Goal: Task Accomplishment & Management: Complete application form

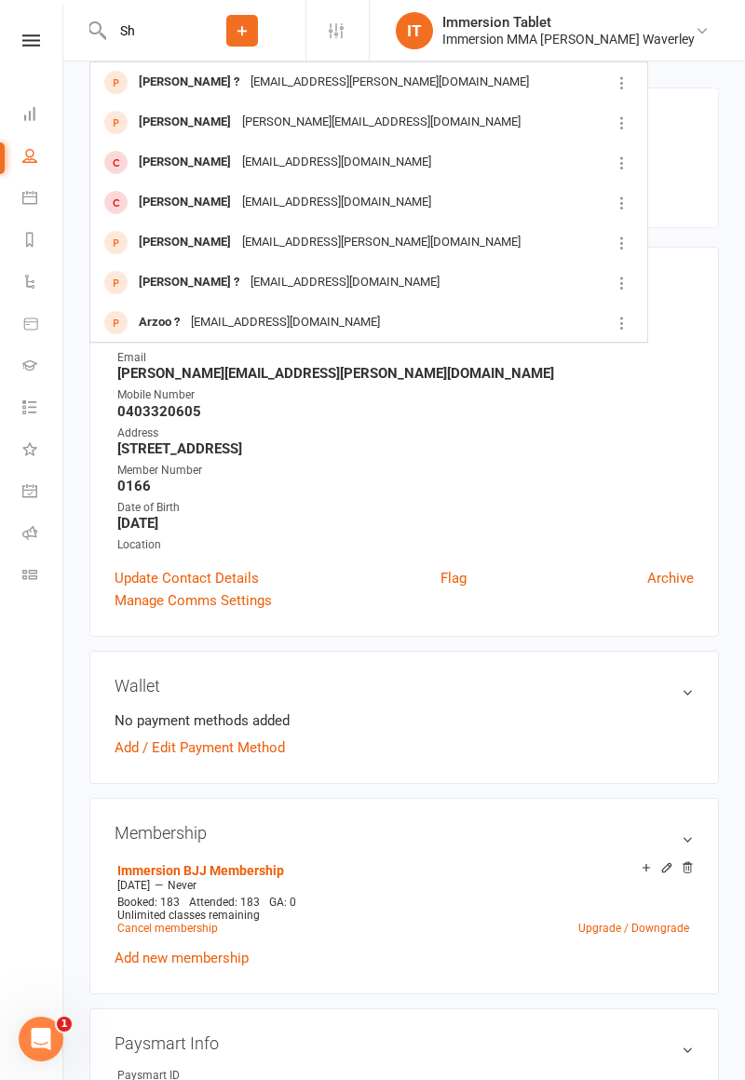
type input "S"
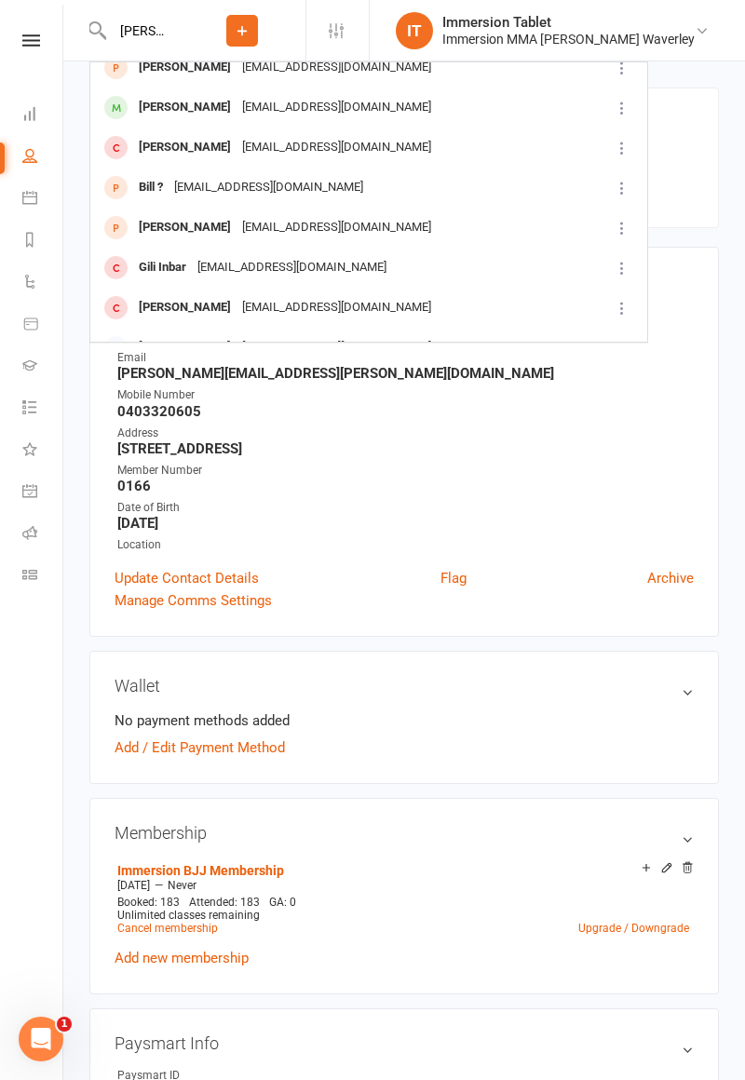
scroll to position [521, 0]
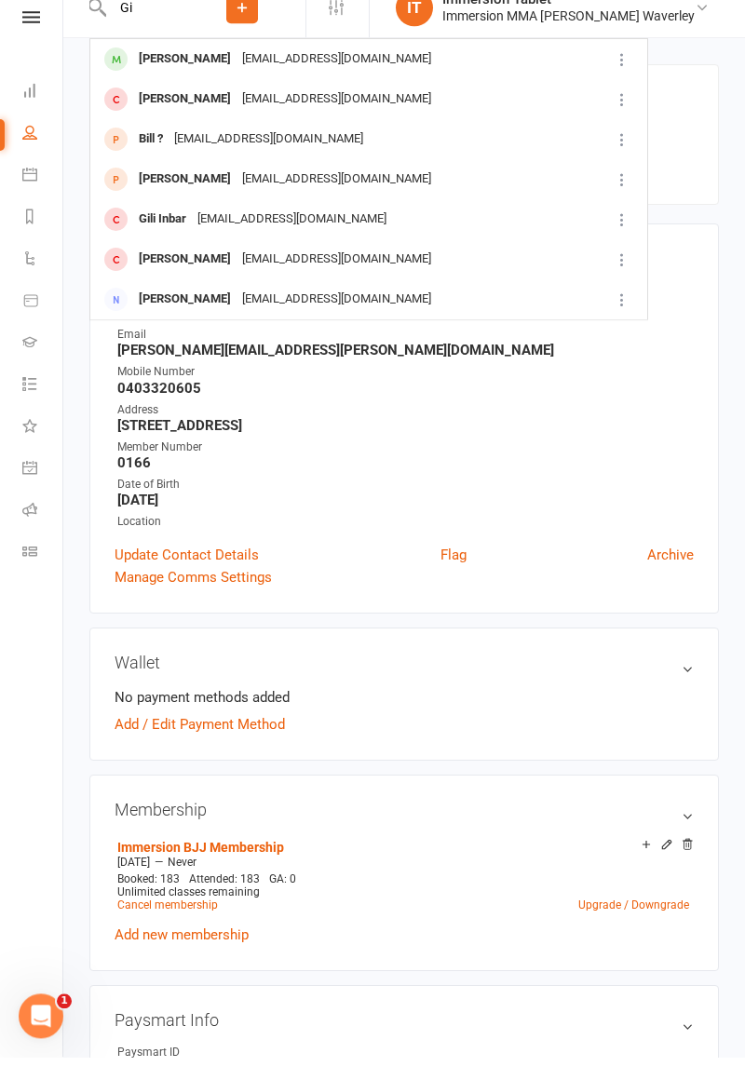
type input "G"
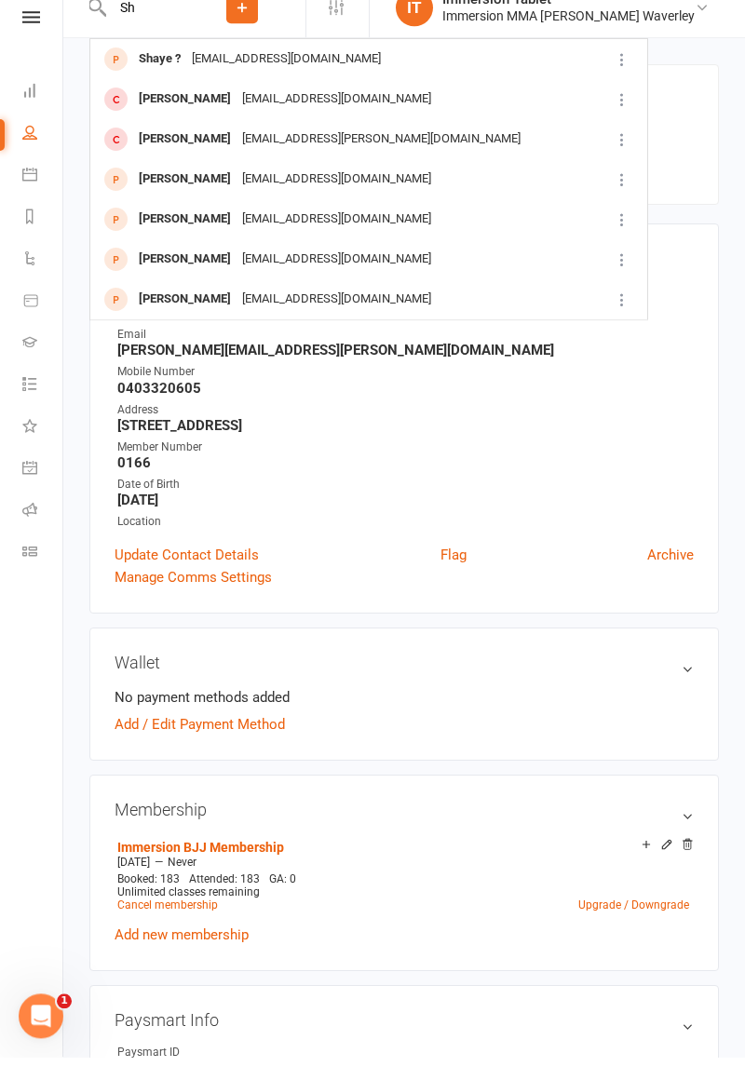
type input "S"
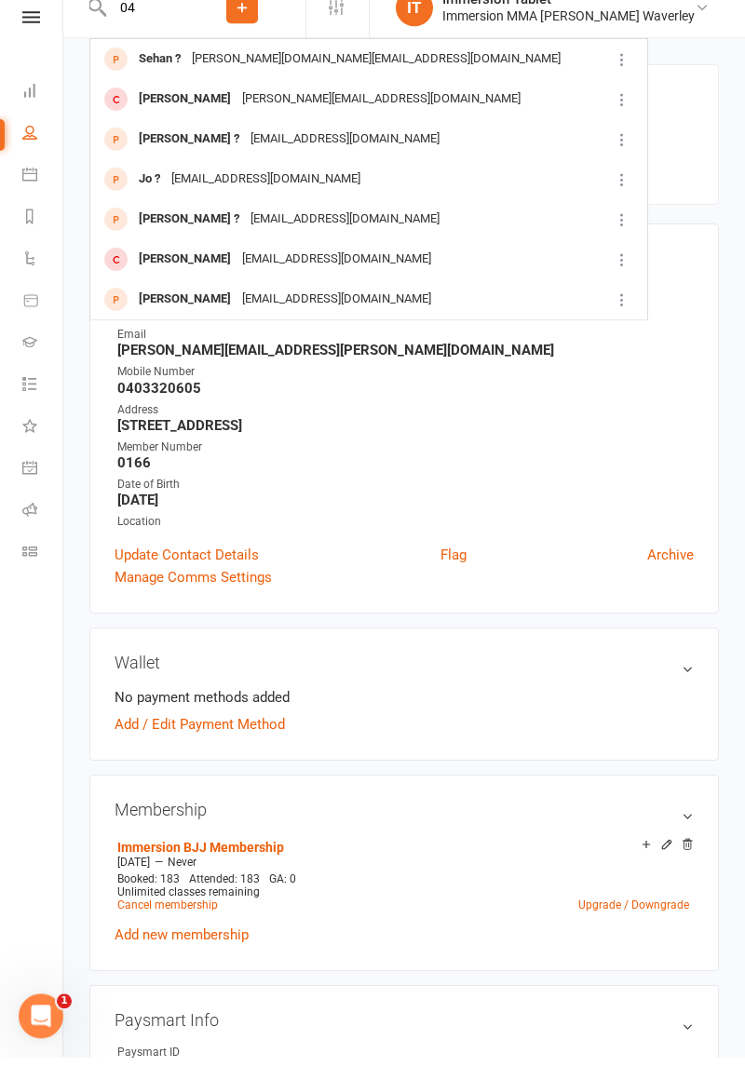
type input "0"
type input "0415645251"
click at [356, 78] on div "[EMAIL_ADDRESS][DOMAIN_NAME]" at bounding box center [337, 82] width 200 height 27
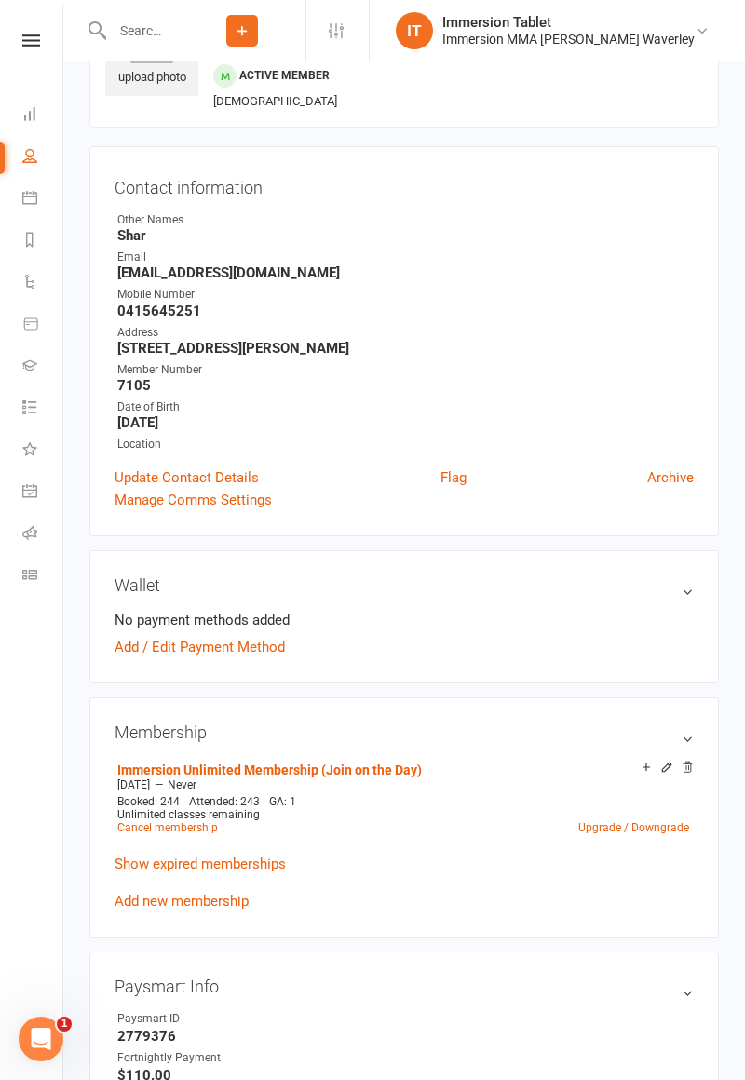
scroll to position [103, 0]
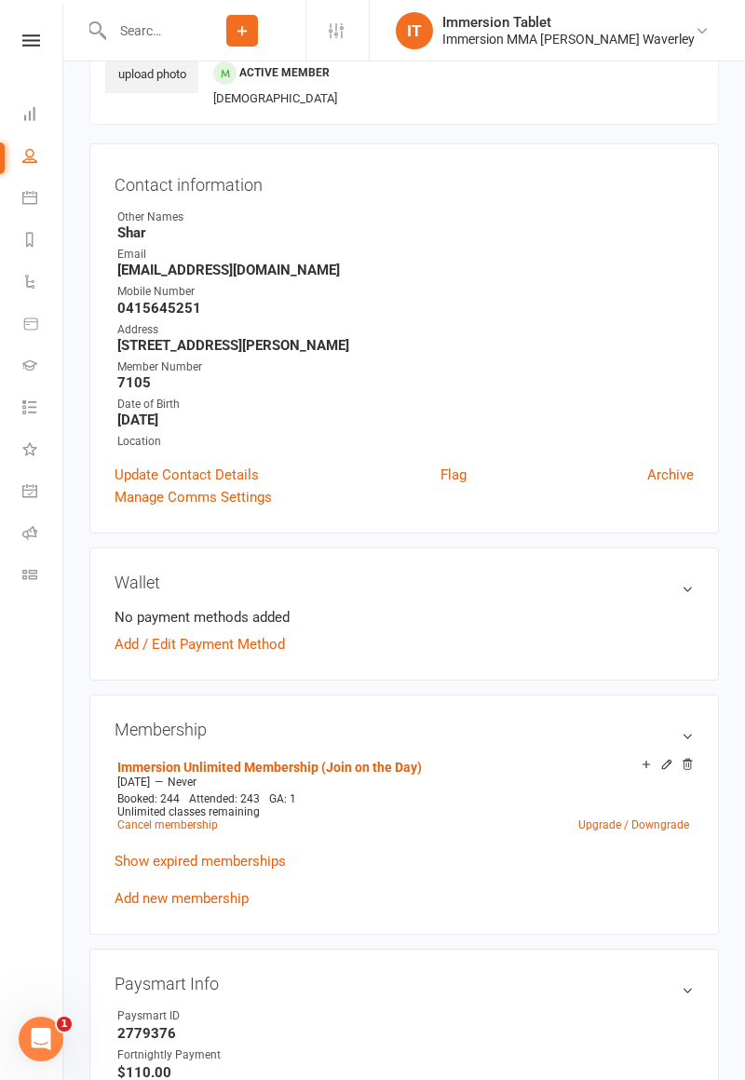
click at [213, 469] on link "Update Contact Details" at bounding box center [187, 475] width 144 height 22
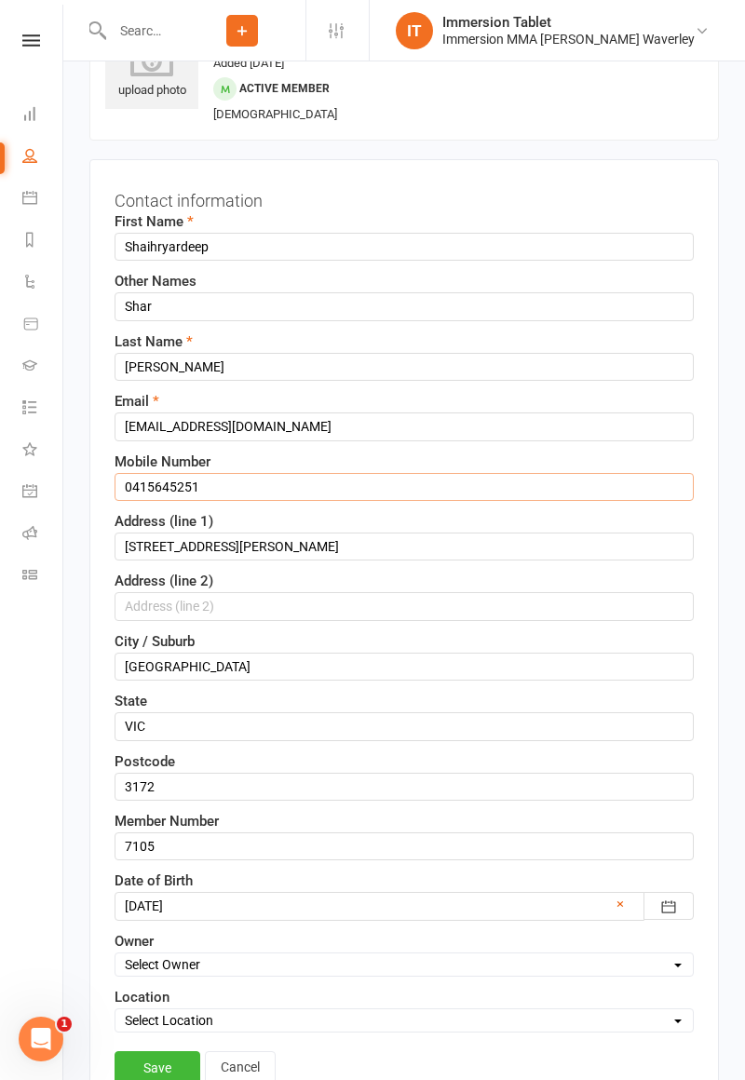
click at [287, 496] on input "0415645251" at bounding box center [404, 487] width 579 height 28
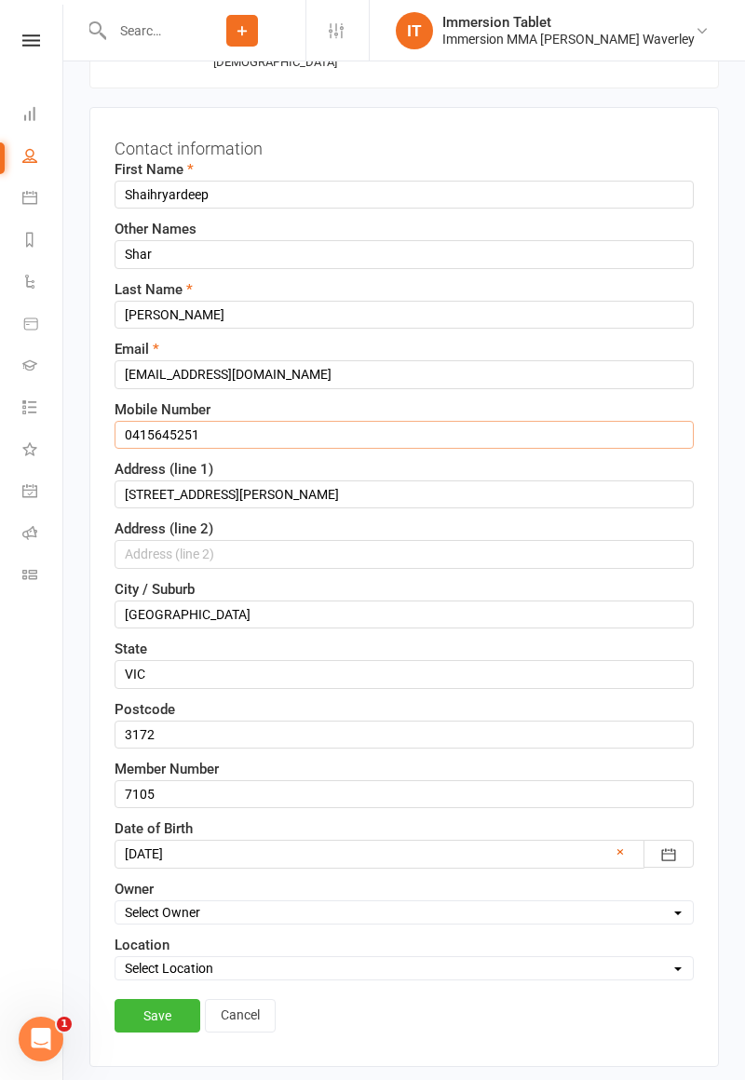
scroll to position [177, 0]
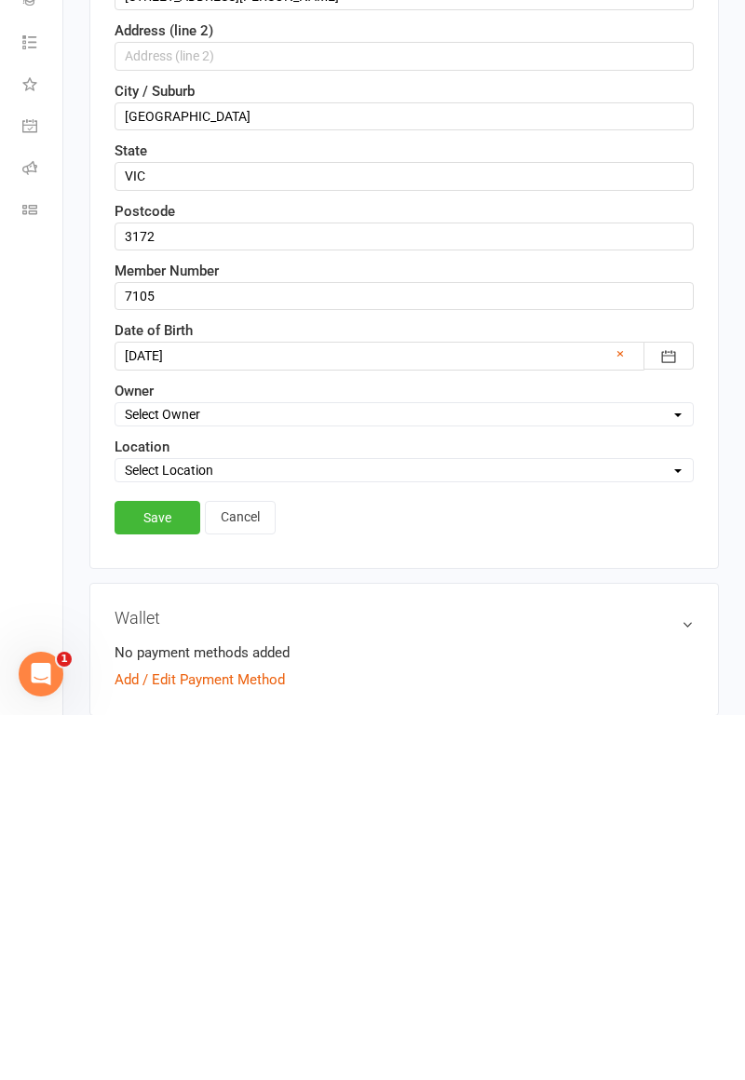
type input "0406517635"
click at [155, 876] on link "Save" at bounding box center [158, 883] width 86 height 34
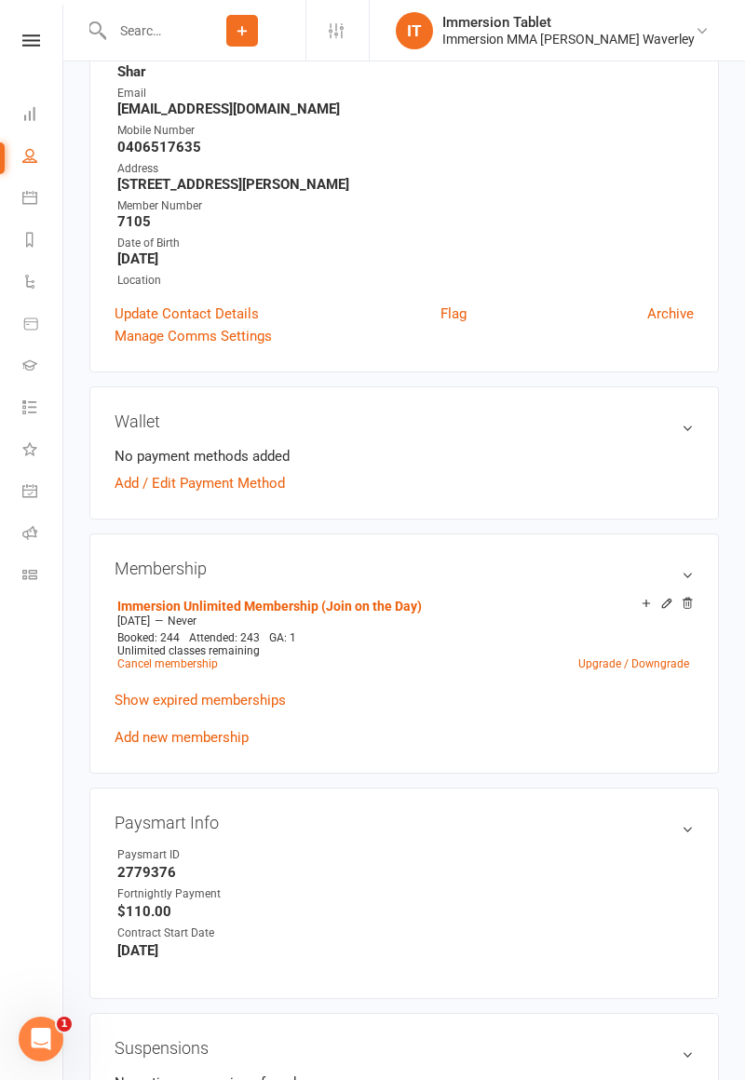
scroll to position [0, 0]
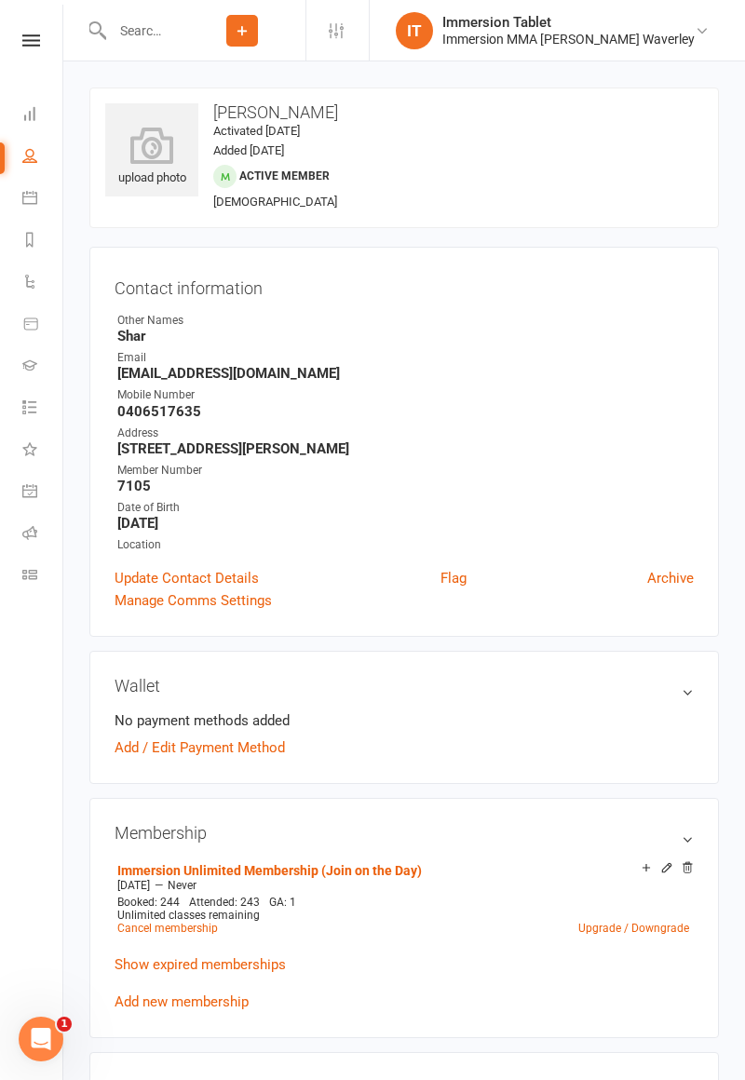
click at [179, 27] on input "text" at bounding box center [142, 31] width 73 height 26
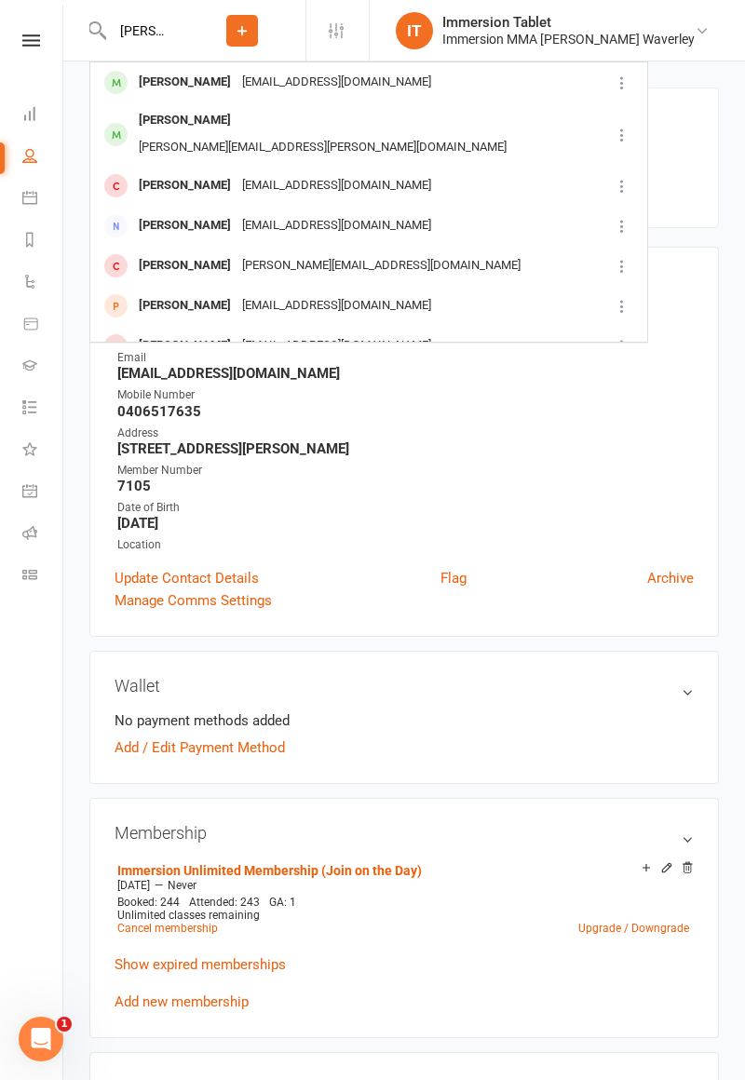
type input "[PERSON_NAME]"
click at [156, 89] on div "[PERSON_NAME]" at bounding box center [184, 82] width 103 height 27
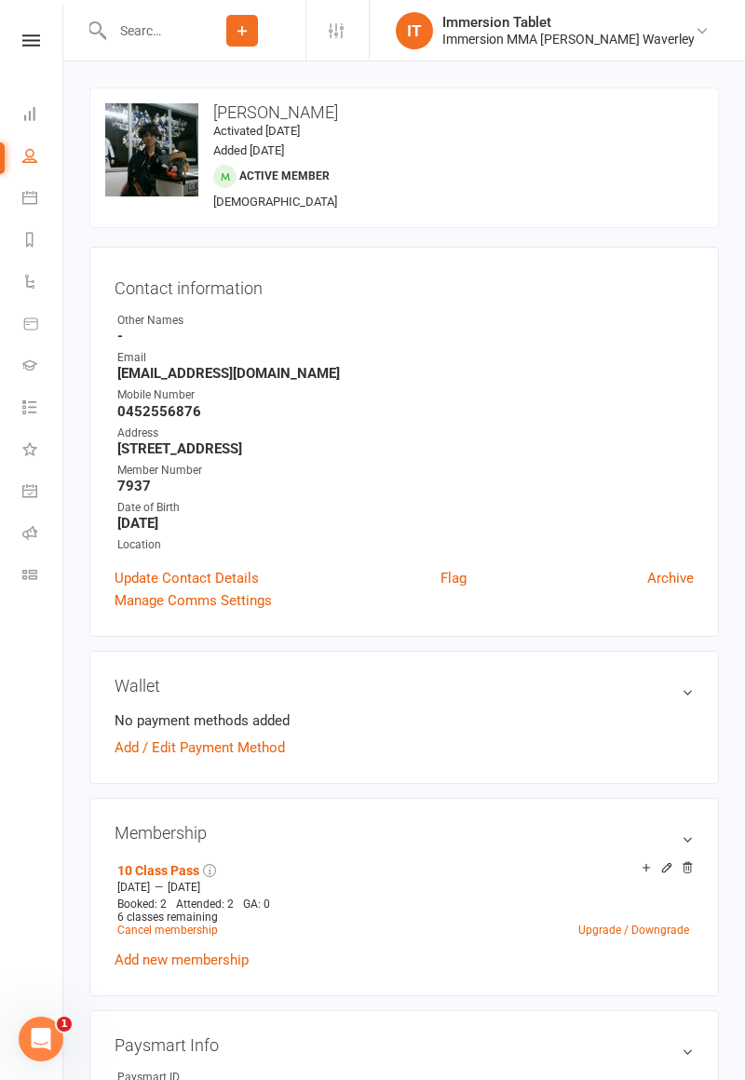
scroll to position [539, 0]
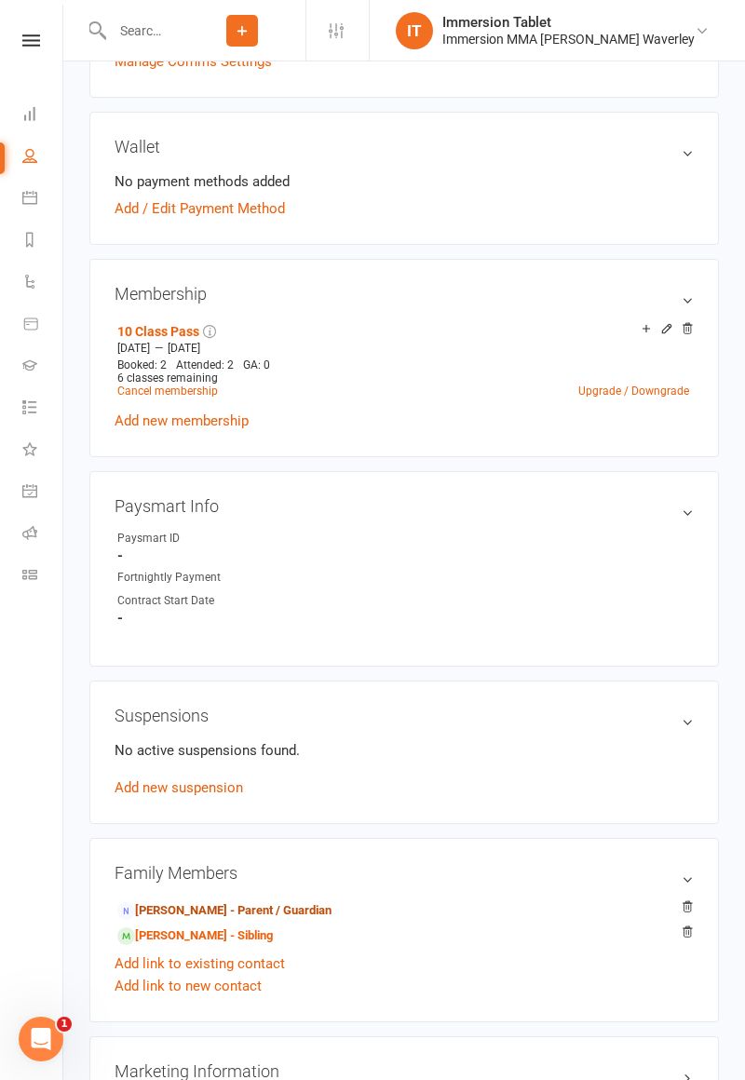
click at [265, 910] on link "[PERSON_NAME] - Parent / Guardian" at bounding box center [224, 912] width 214 height 20
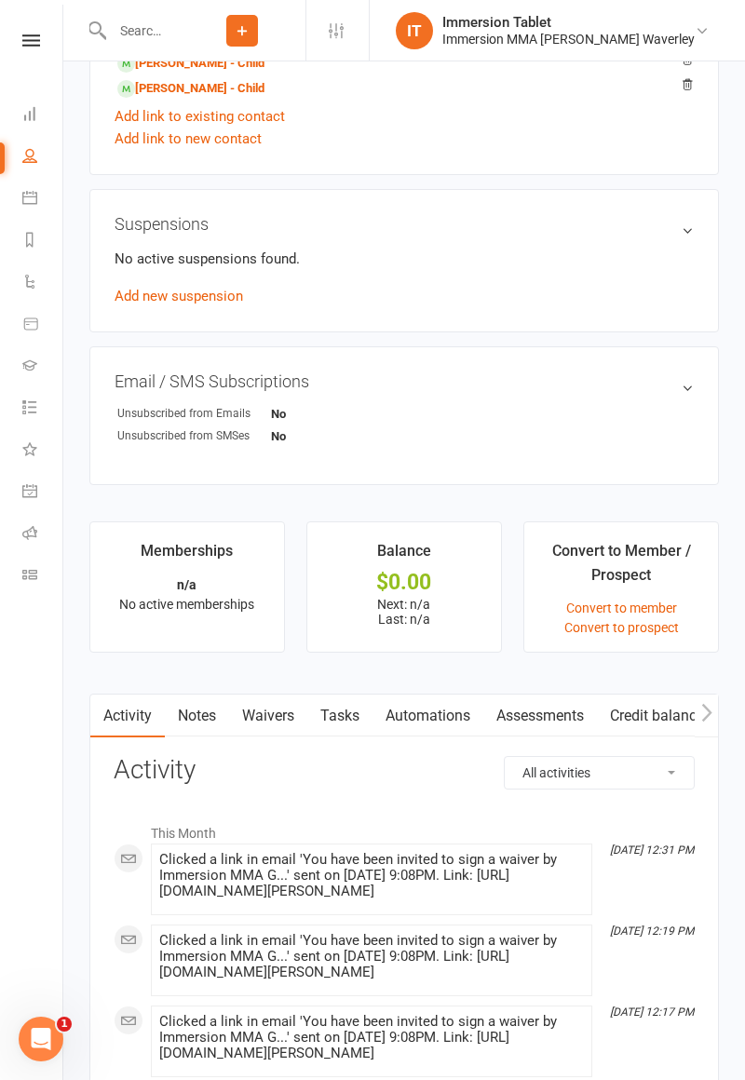
click at [294, 730] on link "Waivers" at bounding box center [268, 716] width 78 height 43
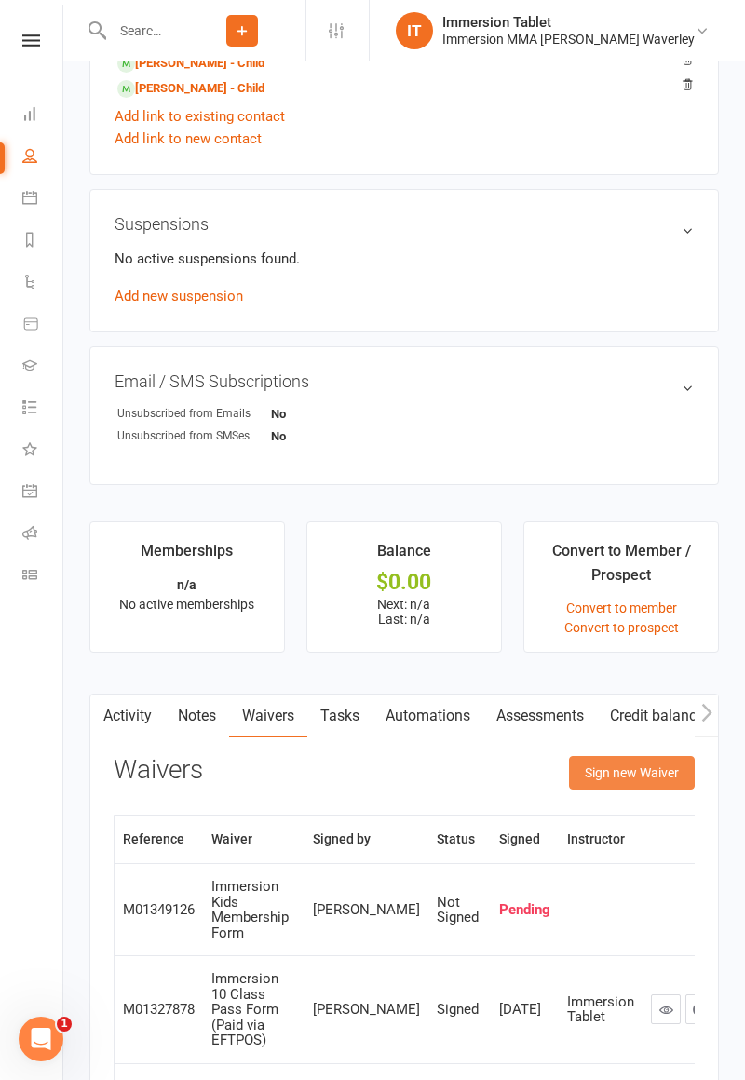
click at [647, 769] on button "Sign new Waiver" at bounding box center [632, 773] width 126 height 34
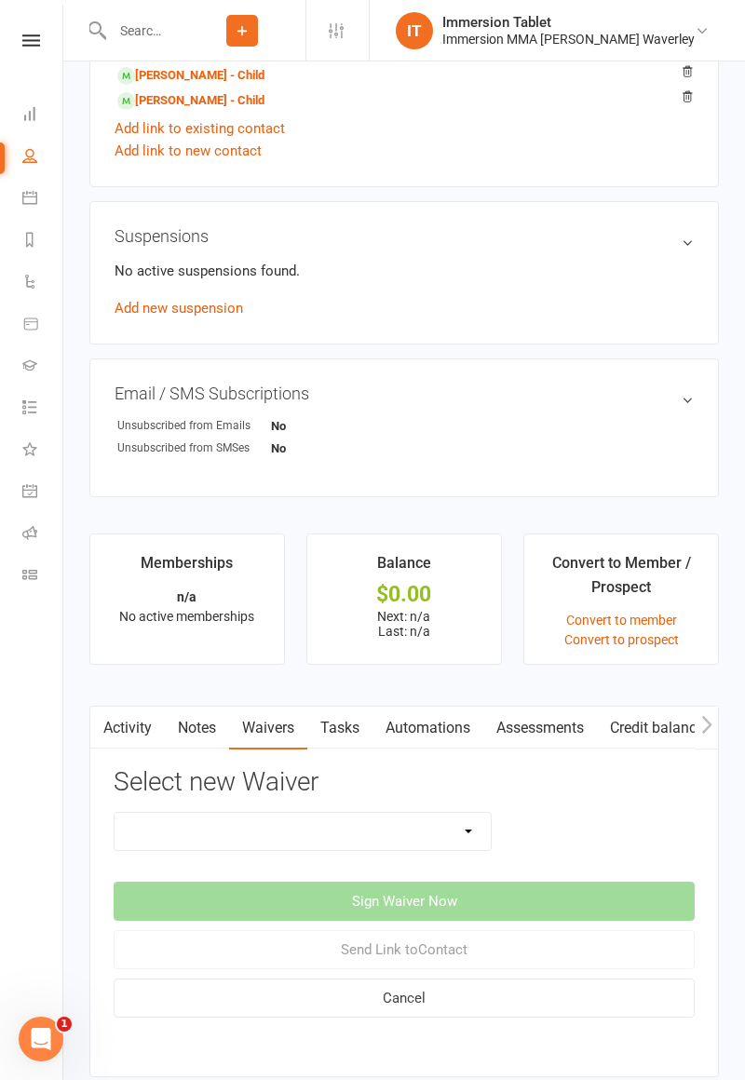
click at [315, 839] on select "Cancellation Form Immersion 10 Class Pass Form Immersion 10 Class Pass Form (Pa…" at bounding box center [303, 831] width 376 height 37
select select "14550"
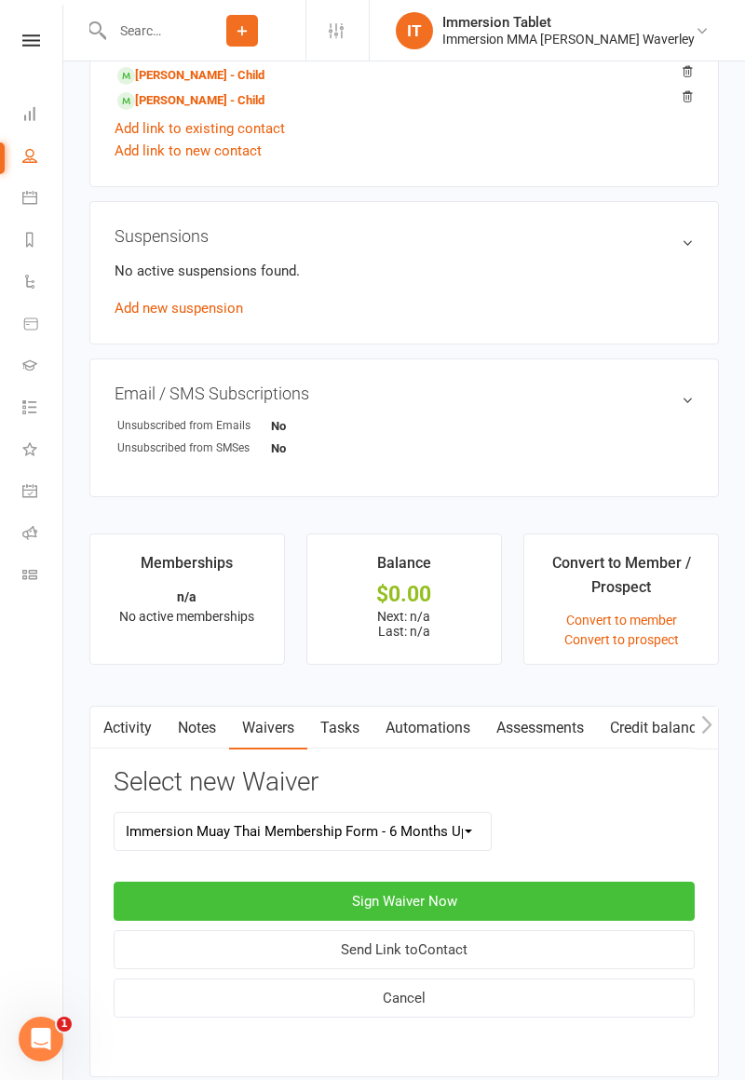
click at [460, 889] on button "Sign Waiver Now" at bounding box center [404, 901] width 581 height 39
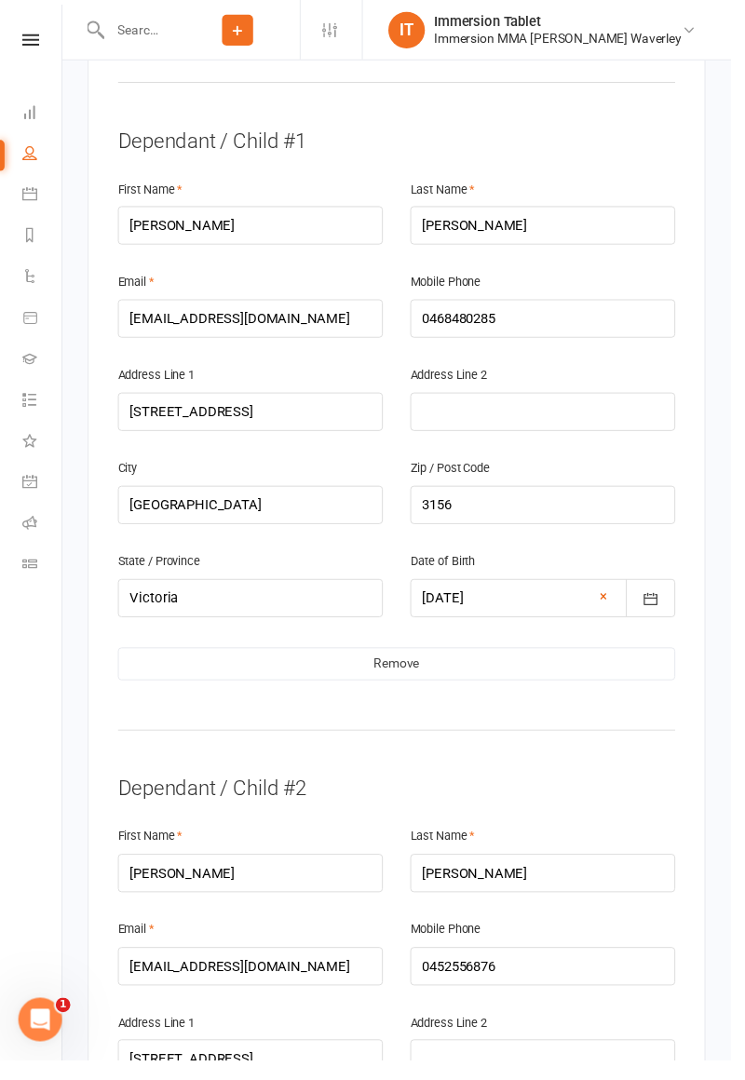
scroll to position [1103, 0]
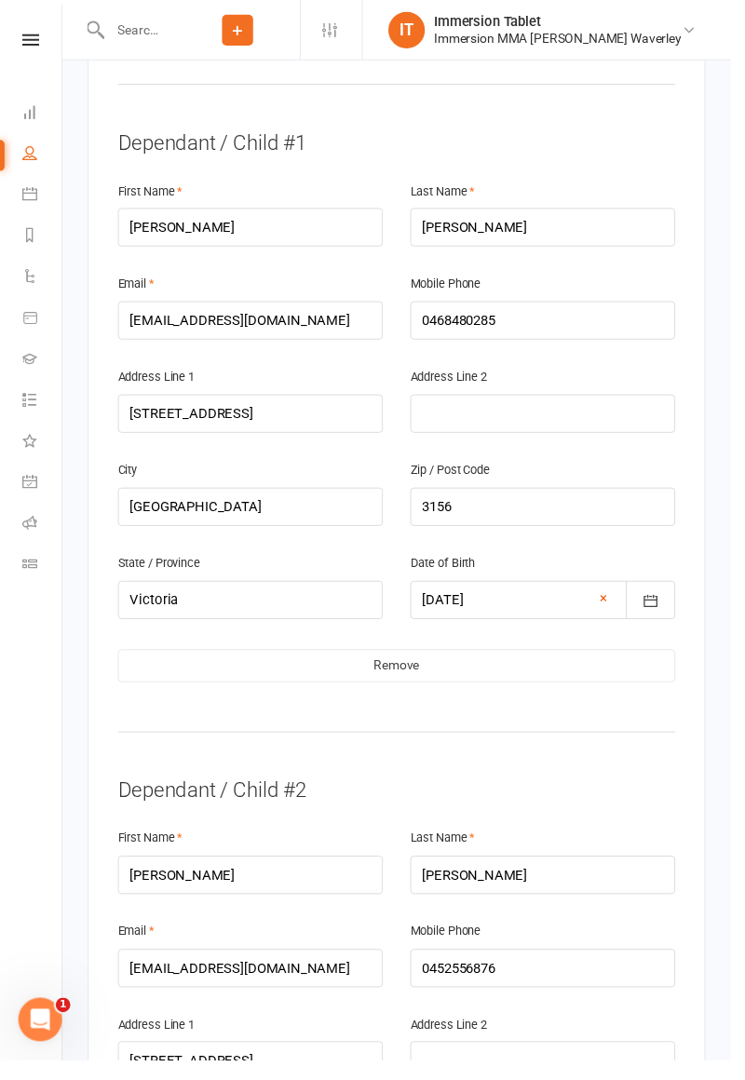
click at [432, 662] on link "Remove" at bounding box center [404, 679] width 568 height 34
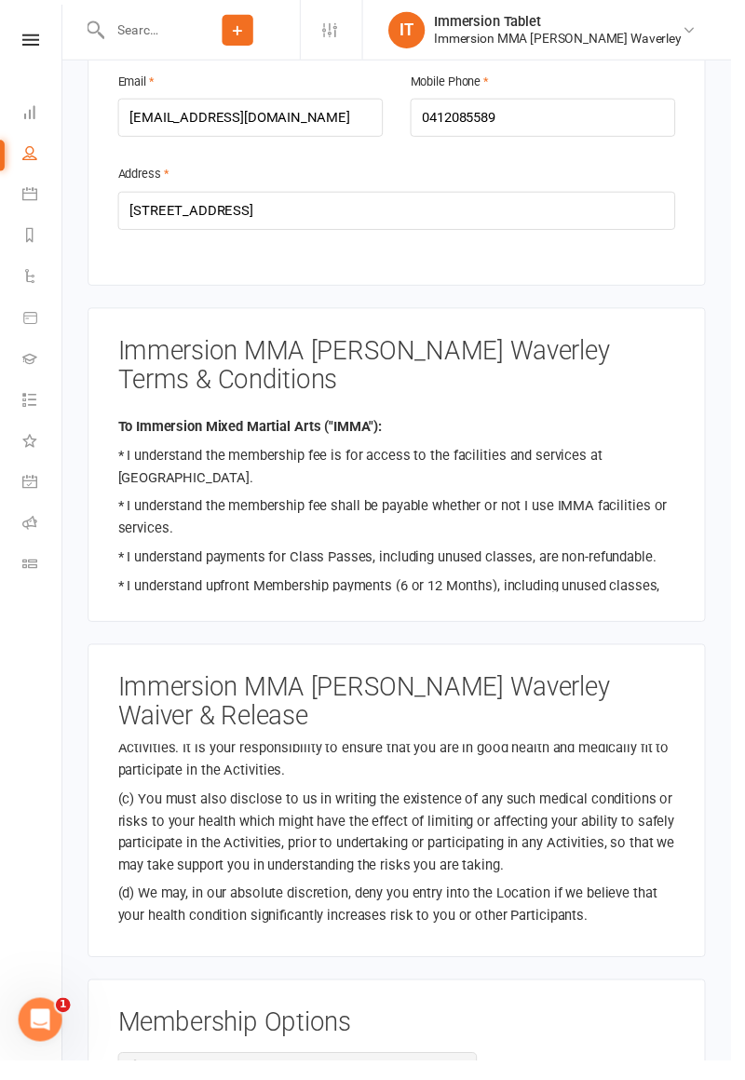
scroll to position [2325, 0]
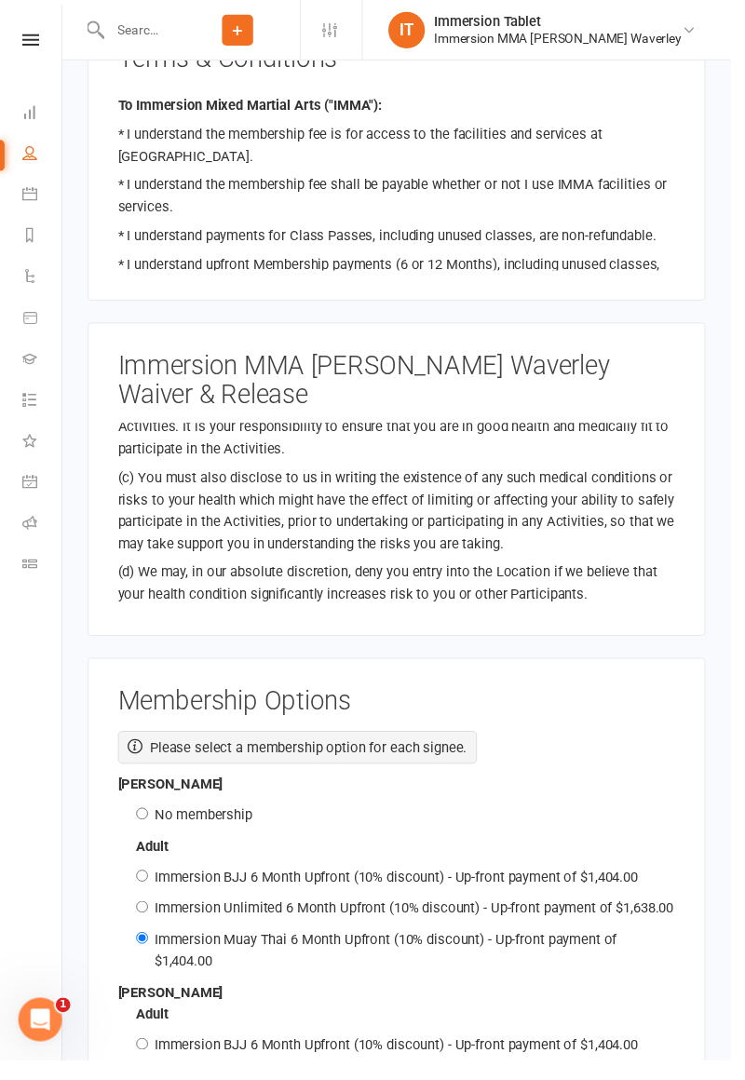
click at [209, 822] on label "No membership" at bounding box center [207, 830] width 100 height 17
click at [151, 823] on input "No membership" at bounding box center [145, 829] width 12 height 12
radio input "true"
radio input "false"
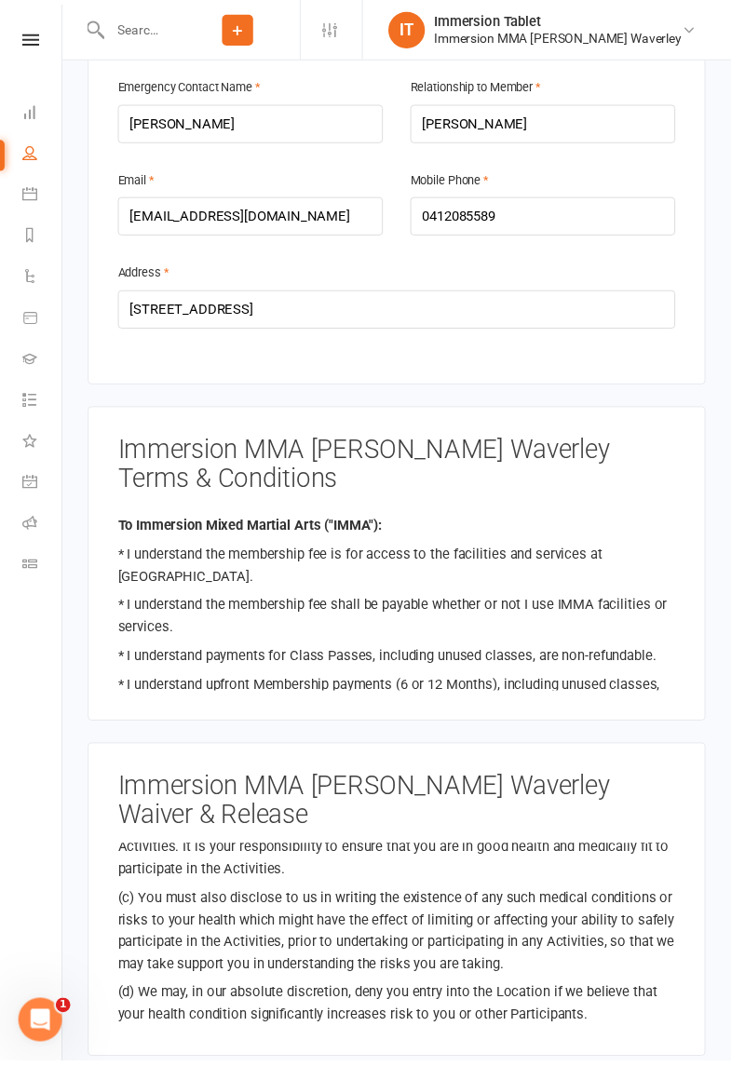
scroll to position [0, 0]
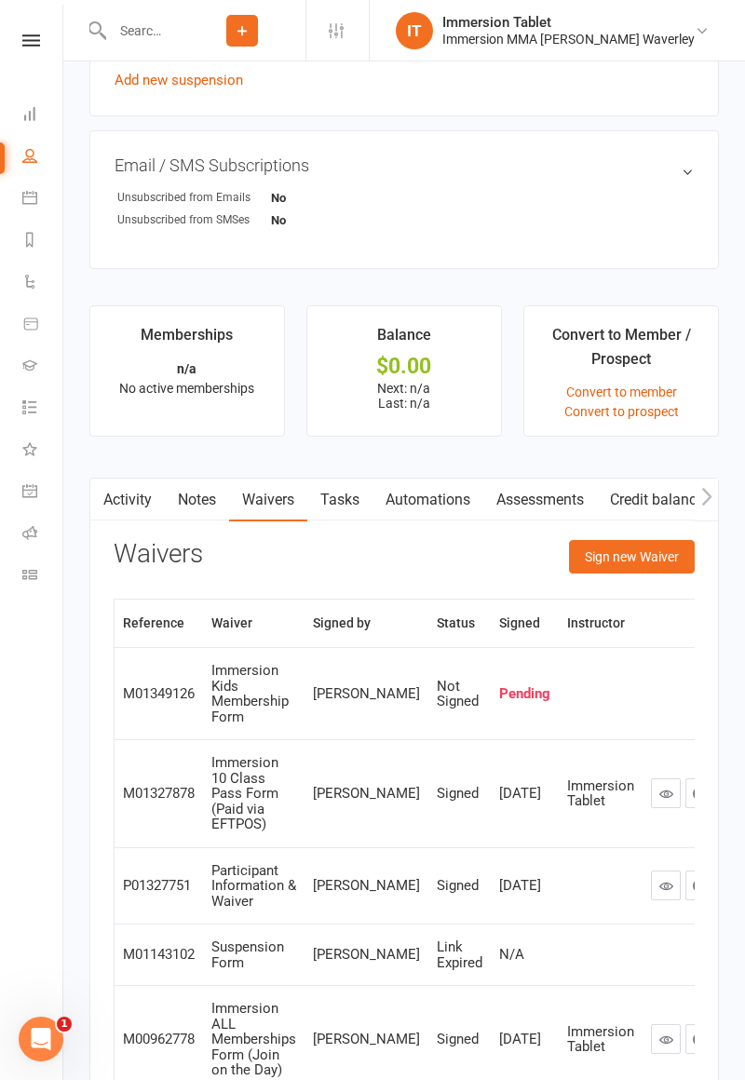
scroll to position [1180, 0]
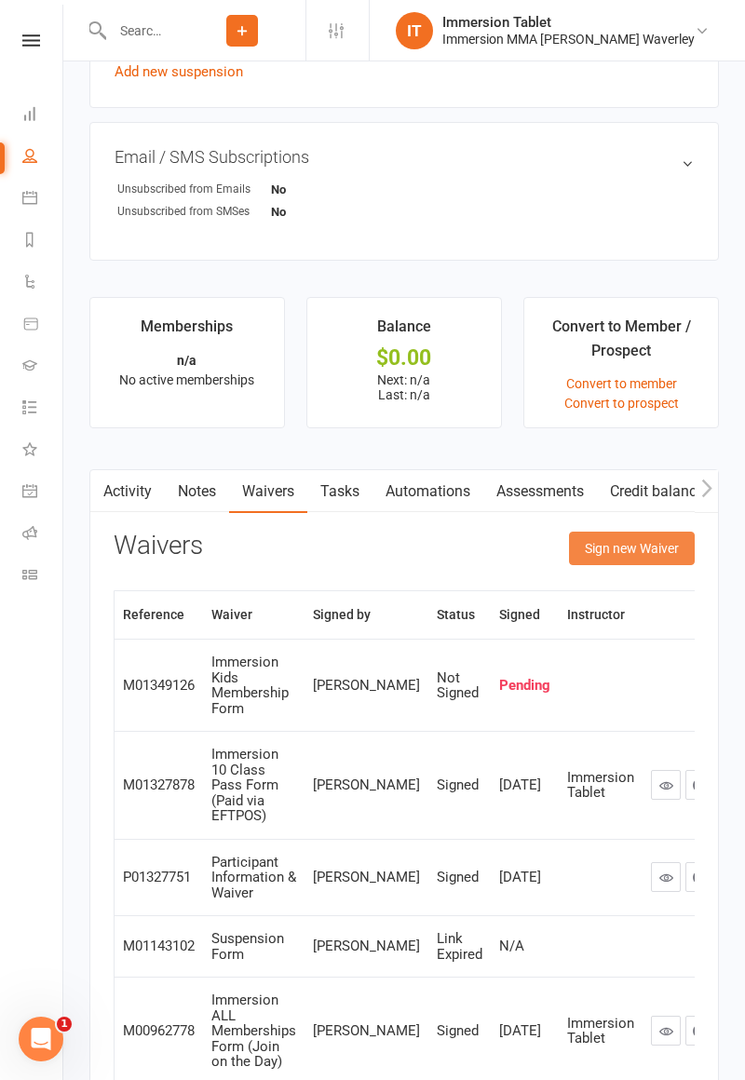
click at [652, 557] on button "Sign new Waiver" at bounding box center [632, 549] width 126 height 34
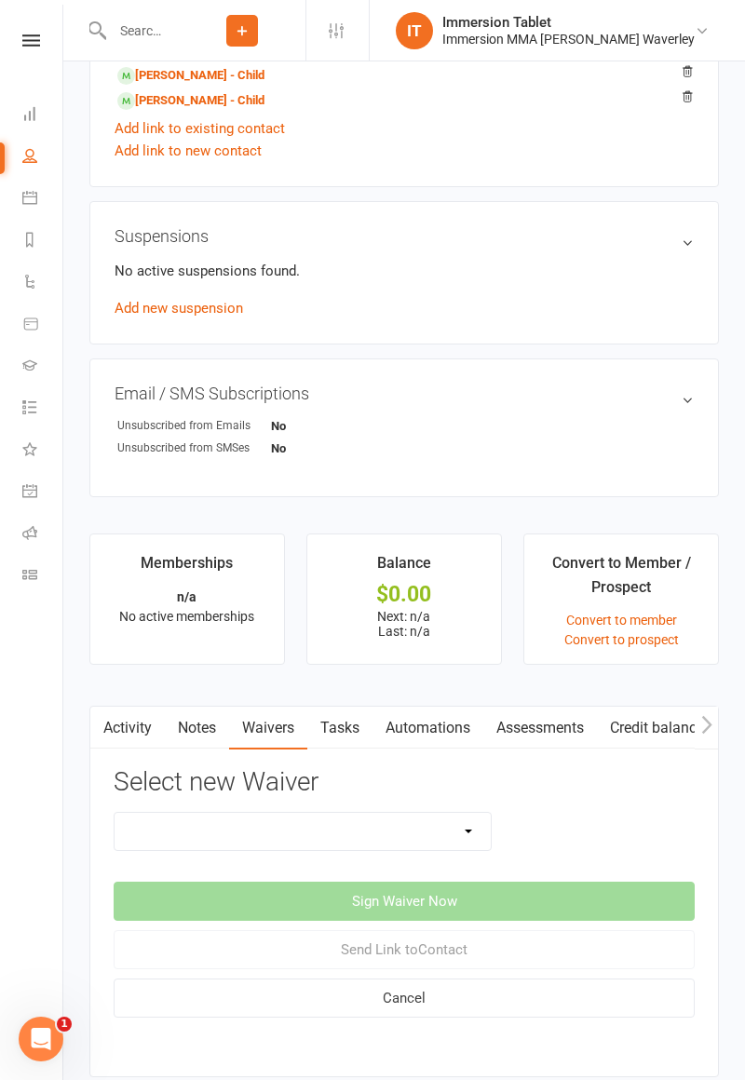
click at [389, 845] on select "Cancellation Form Immersion 10 Class Pass Form Immersion 10 Class Pass Form (Pa…" at bounding box center [303, 831] width 376 height 37
select select "10672"
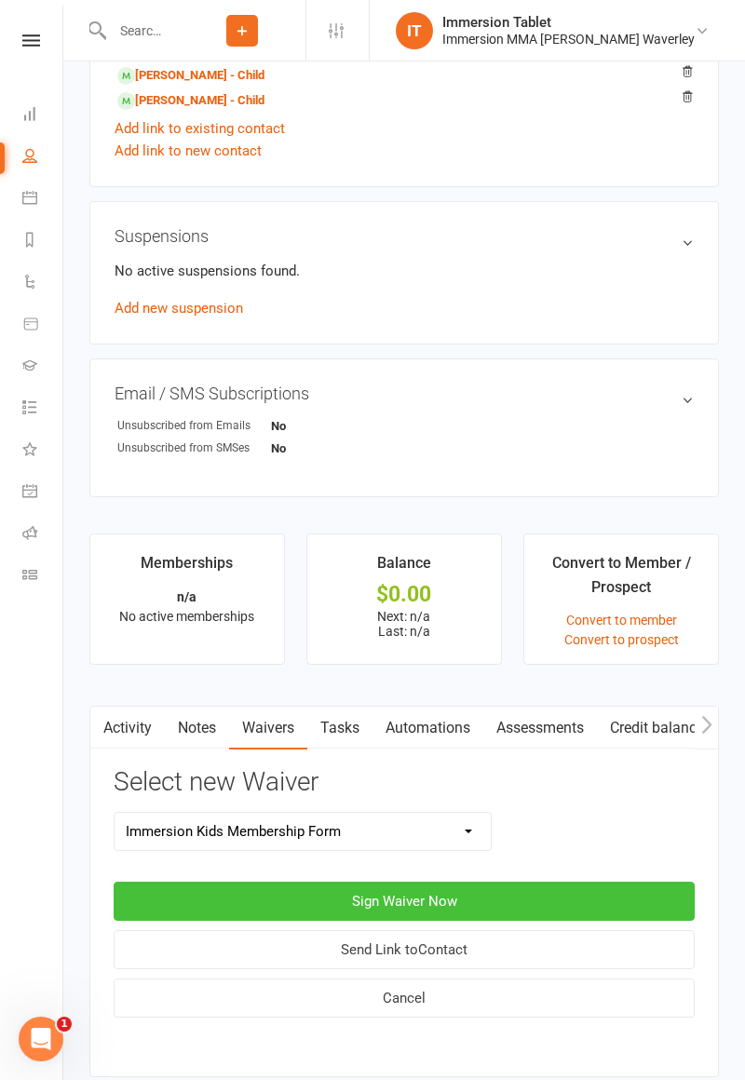
click at [449, 904] on button "Sign Waiver Now" at bounding box center [404, 901] width 581 height 39
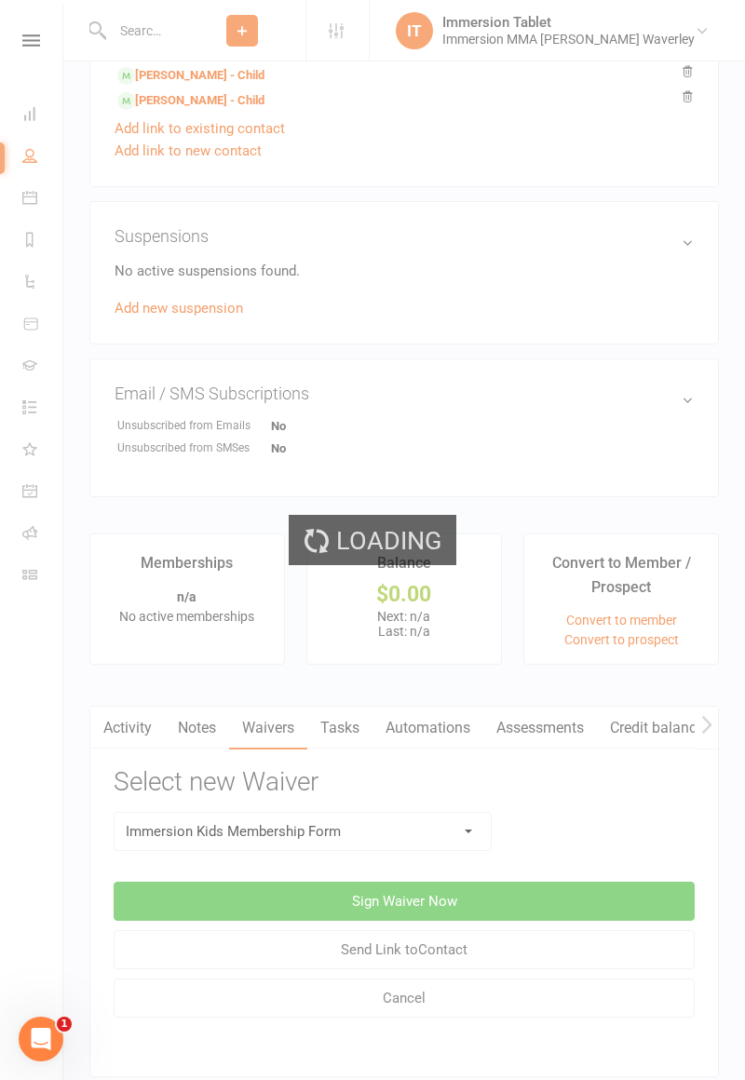
select select "bank_account"
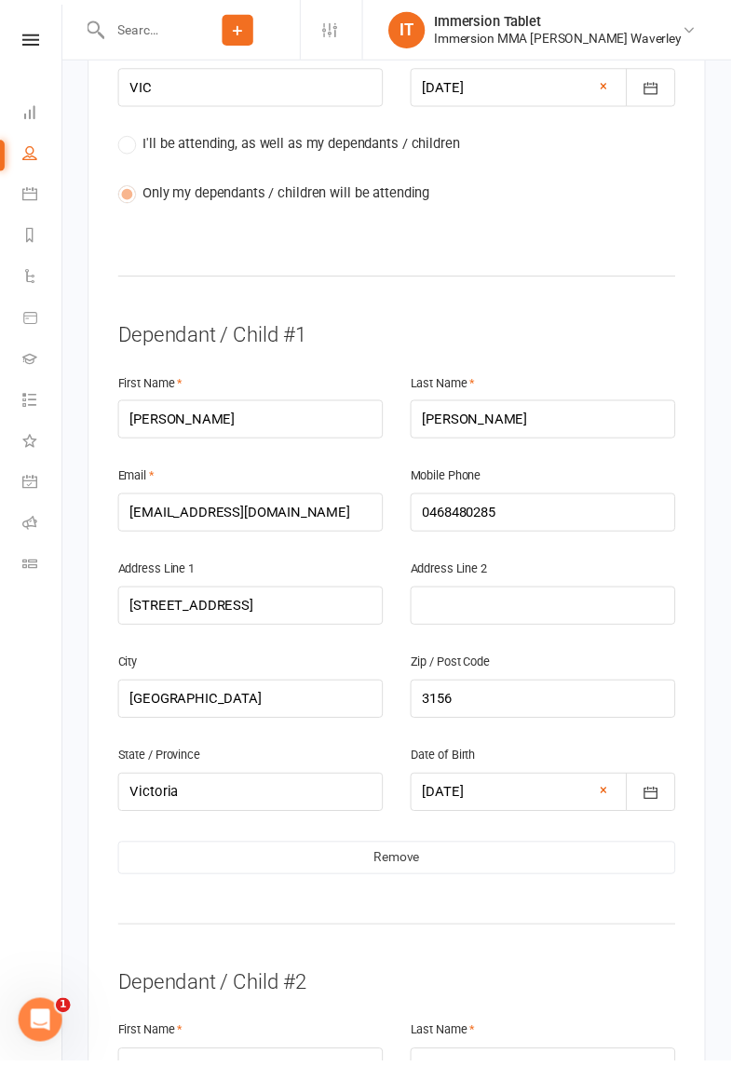
scroll to position [933, 0]
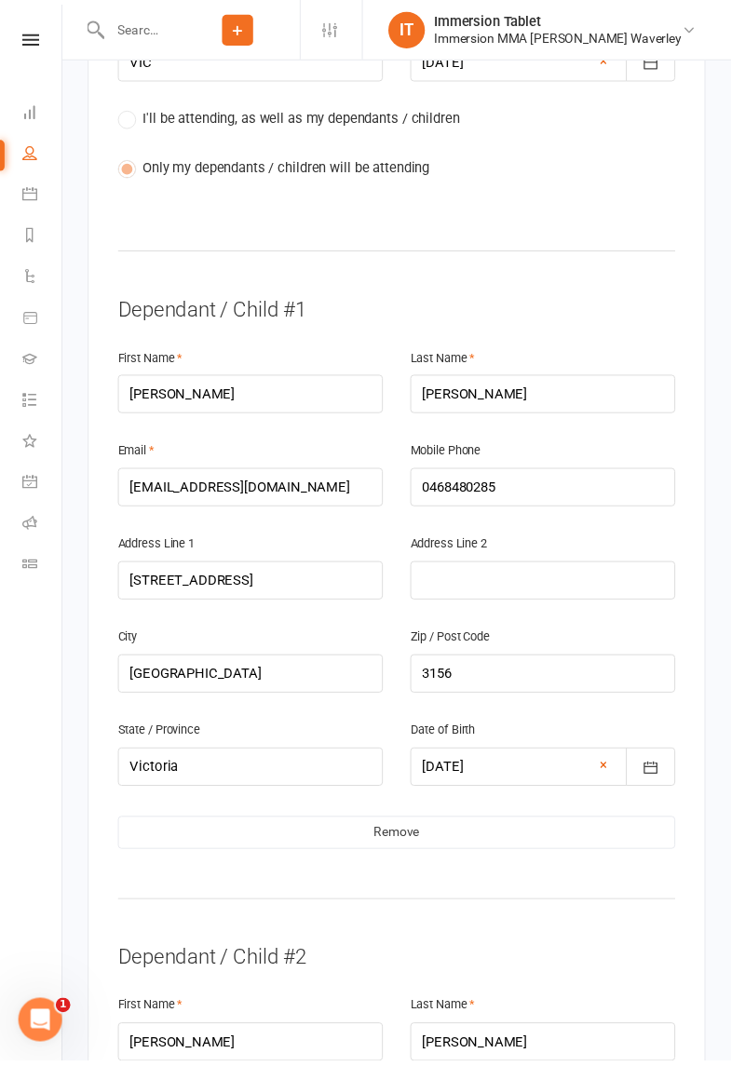
click at [452, 832] on link "Remove" at bounding box center [404, 849] width 568 height 34
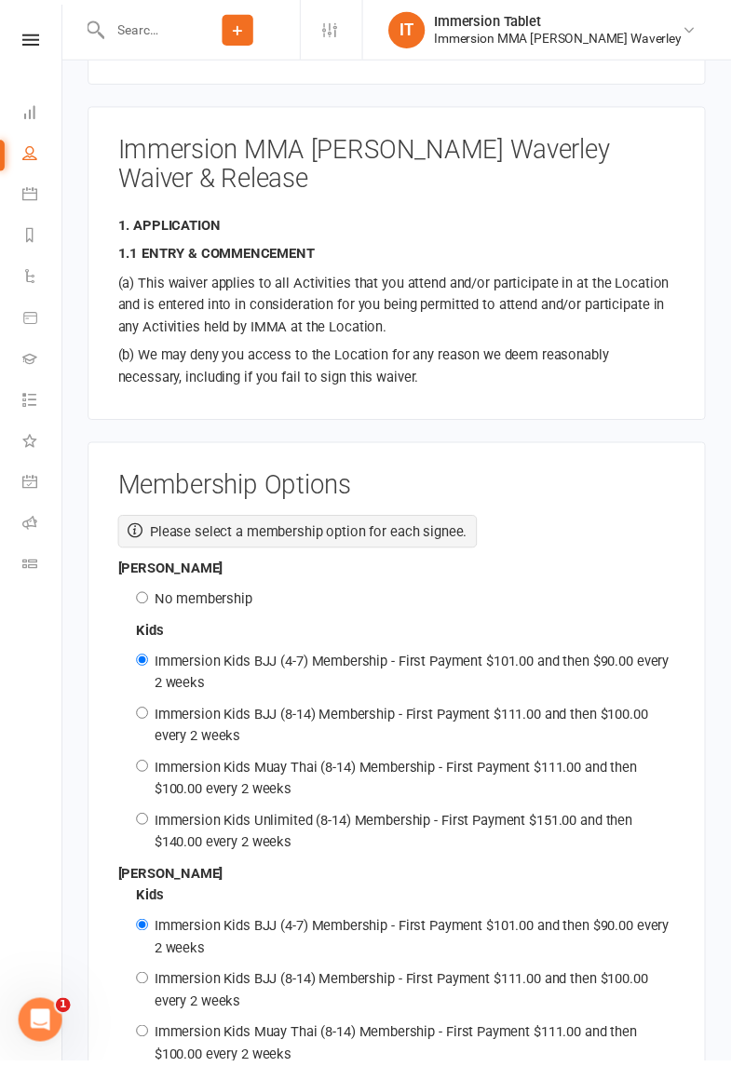
scroll to position [2548, 0]
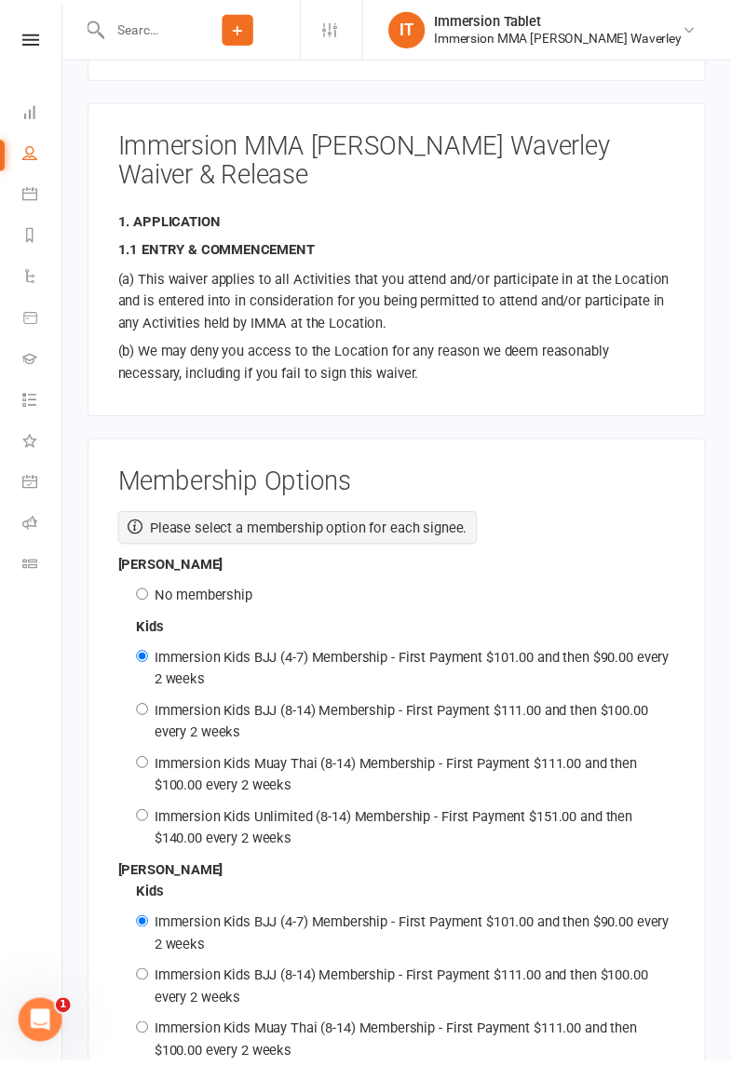
click at [218, 599] on label "No membership" at bounding box center [207, 607] width 100 height 17
click at [151, 600] on input "No membership" at bounding box center [145, 606] width 12 height 12
radio input "true"
radio input "false"
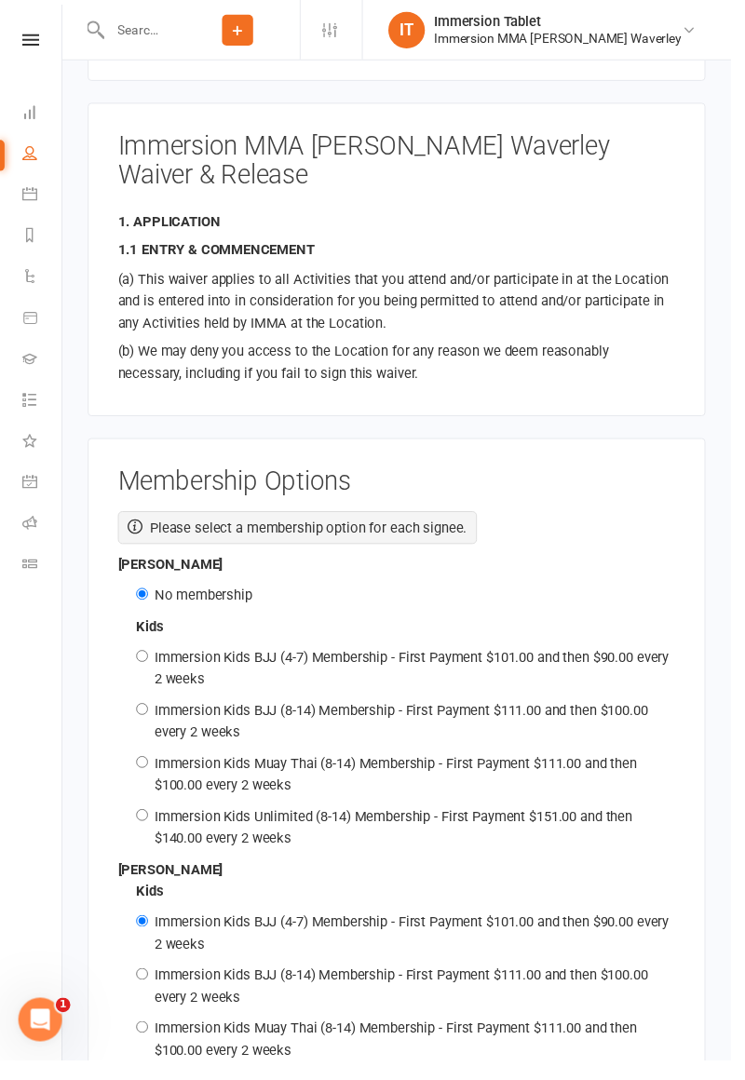
click at [151, 1080] on input "Immersion Kids Unlimited (8-14) Membership - First Payment $151.00 and then $14…" at bounding box center [145, 1101] width 12 height 12
radio input "true"
radio input "false"
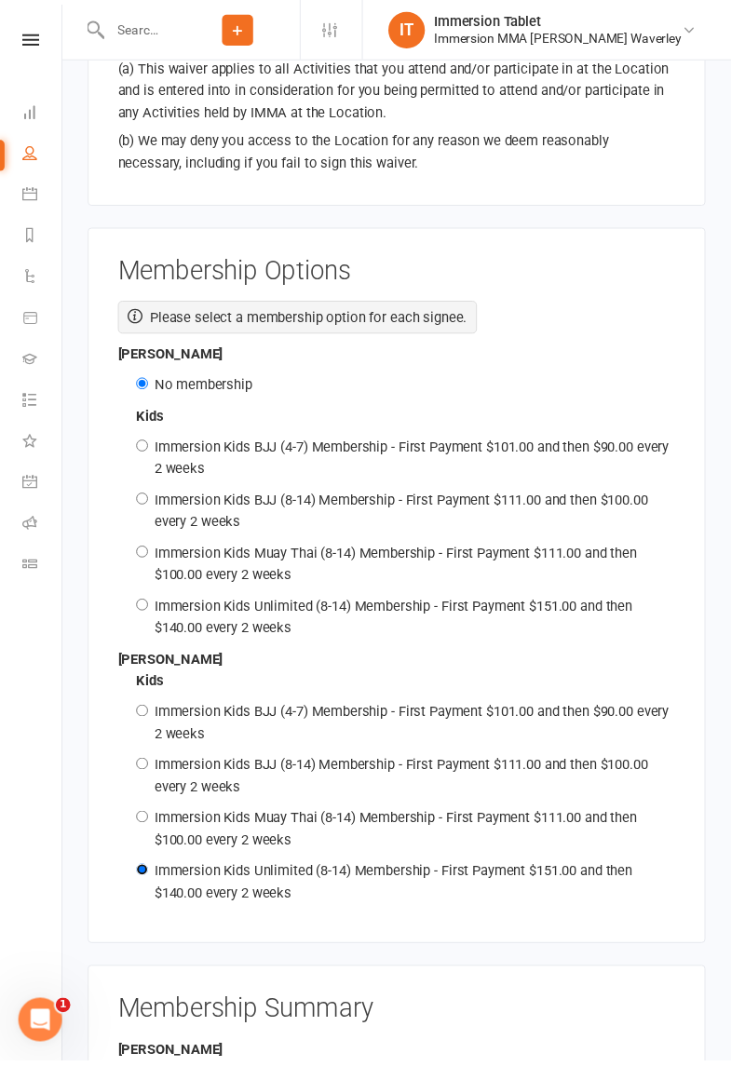
scroll to position [2767, 0]
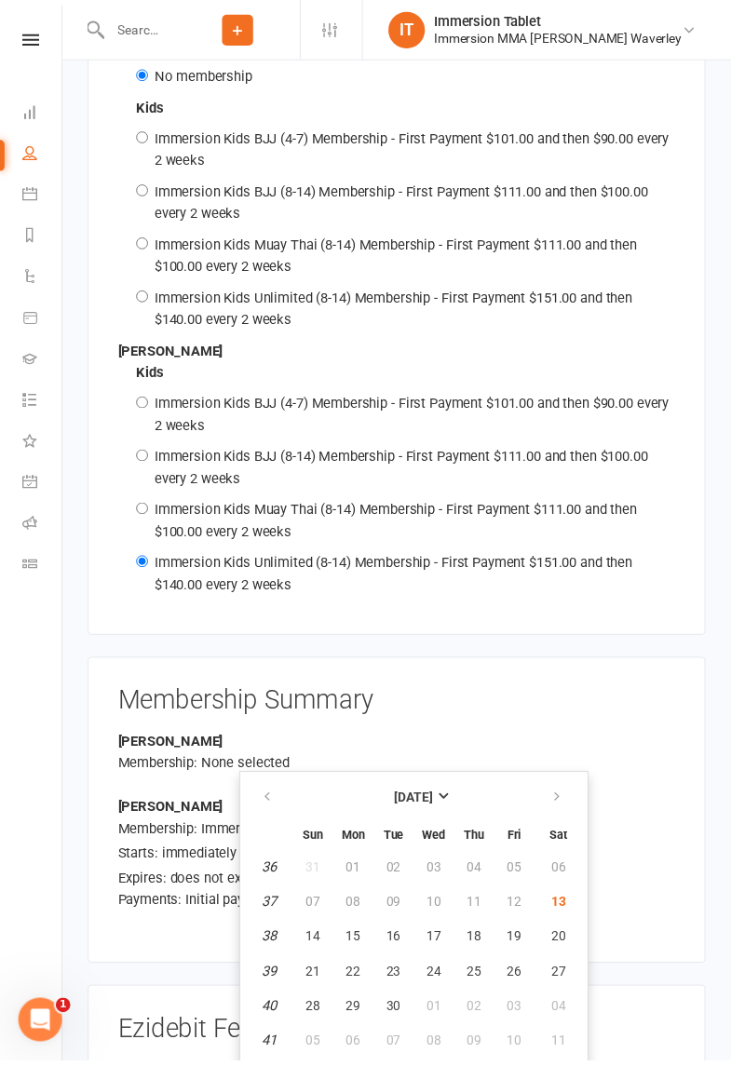
scroll to position [3071, 0]
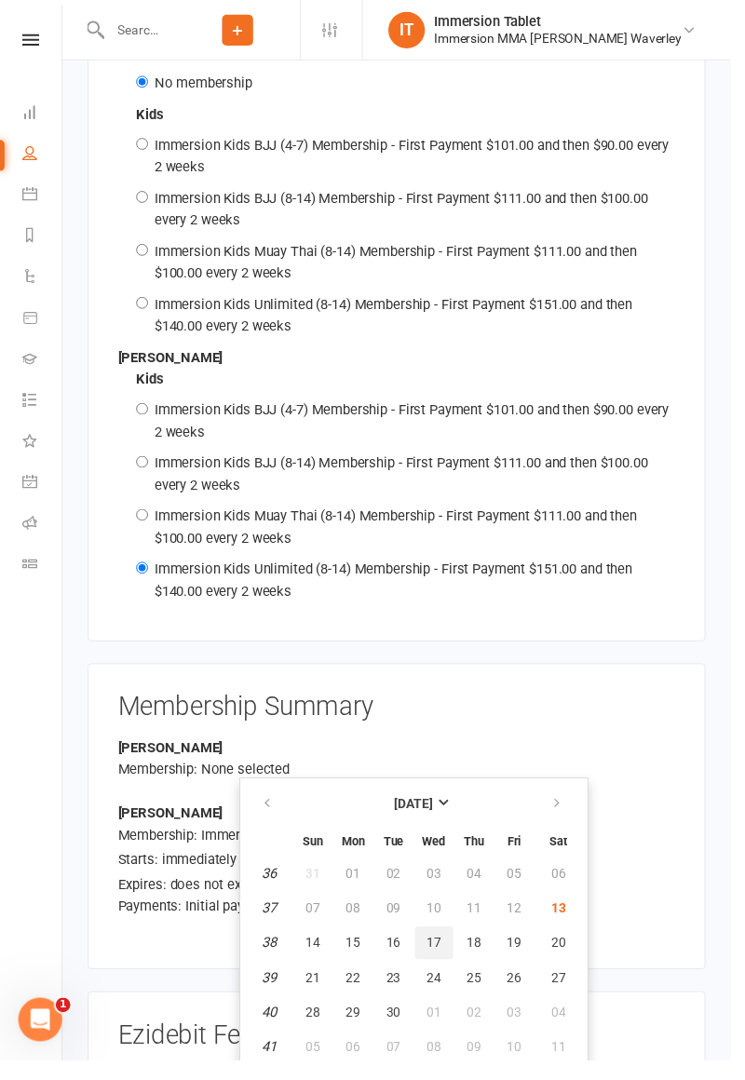
click at [443, 975] on button "17" at bounding box center [442, 961] width 39 height 34
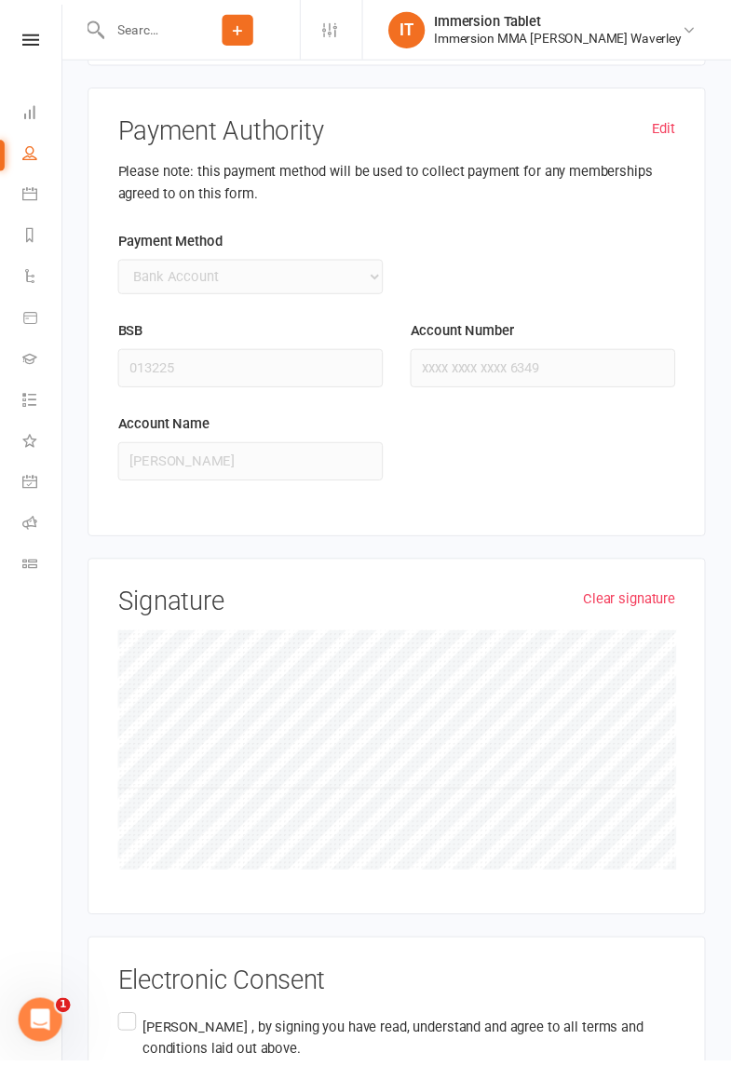
scroll to position [4329, 0]
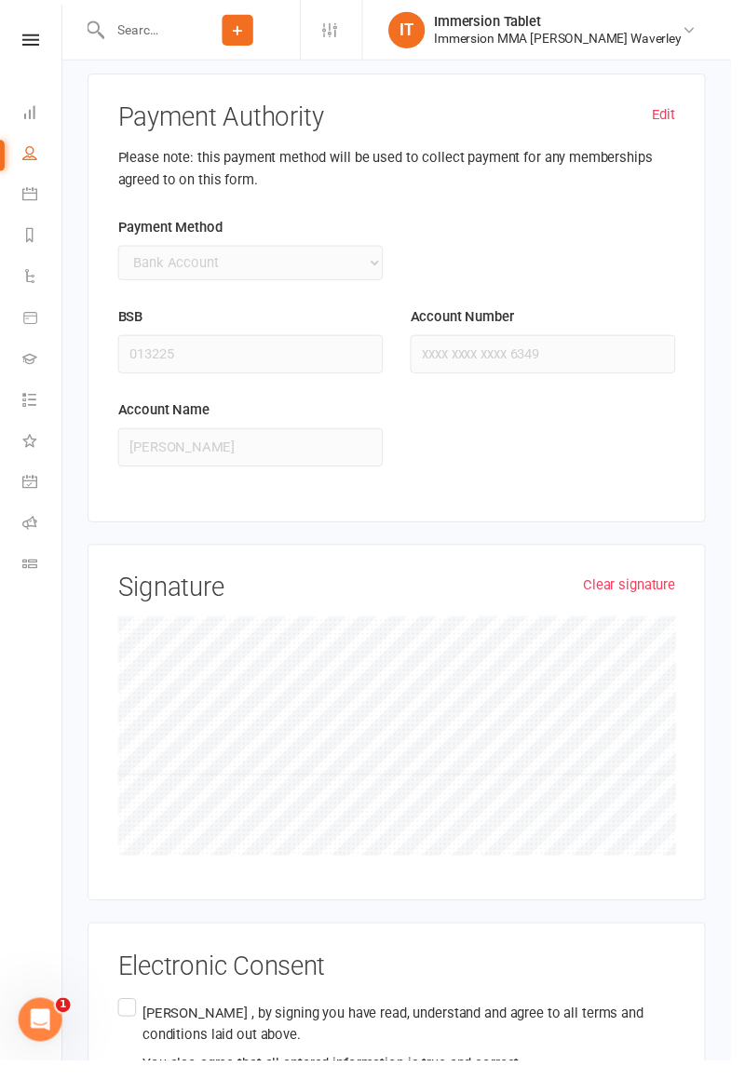
click at [135, 1014] on label "[PERSON_NAME] , by signing you have read, understand and agree to all terms and…" at bounding box center [404, 1058] width 568 height 88
click at [132, 1014] on input "[PERSON_NAME] , by signing you have read, understand and agree to all terms and…" at bounding box center [126, 1014] width 12 height 0
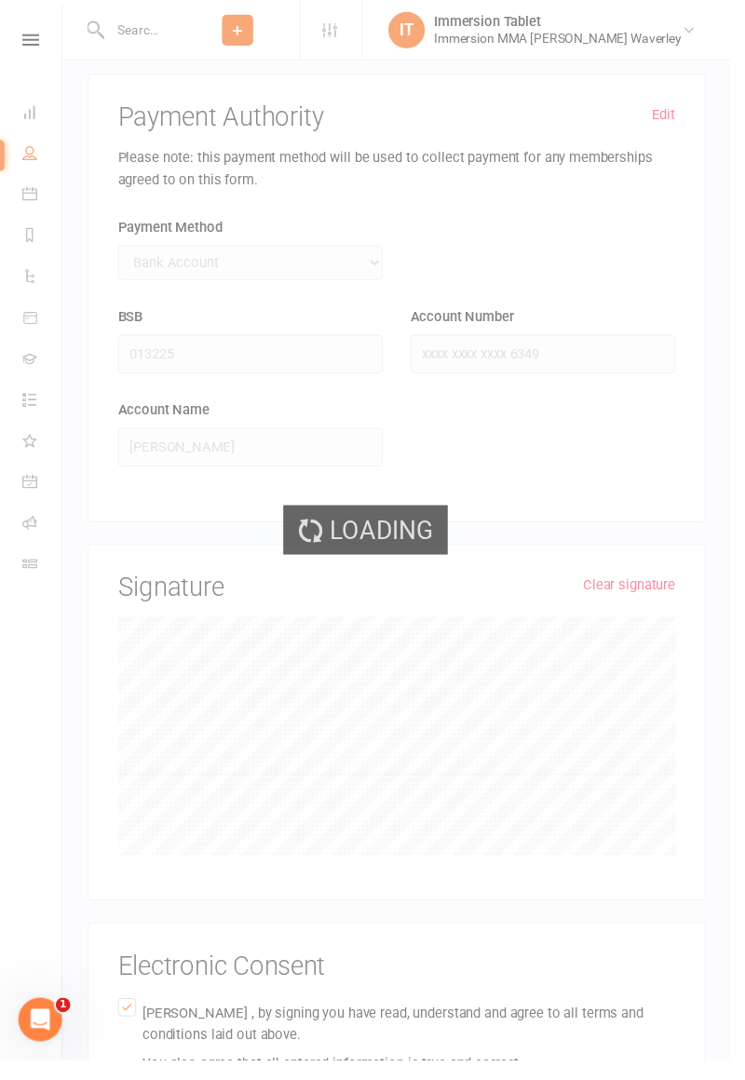
scroll to position [3785, 0]
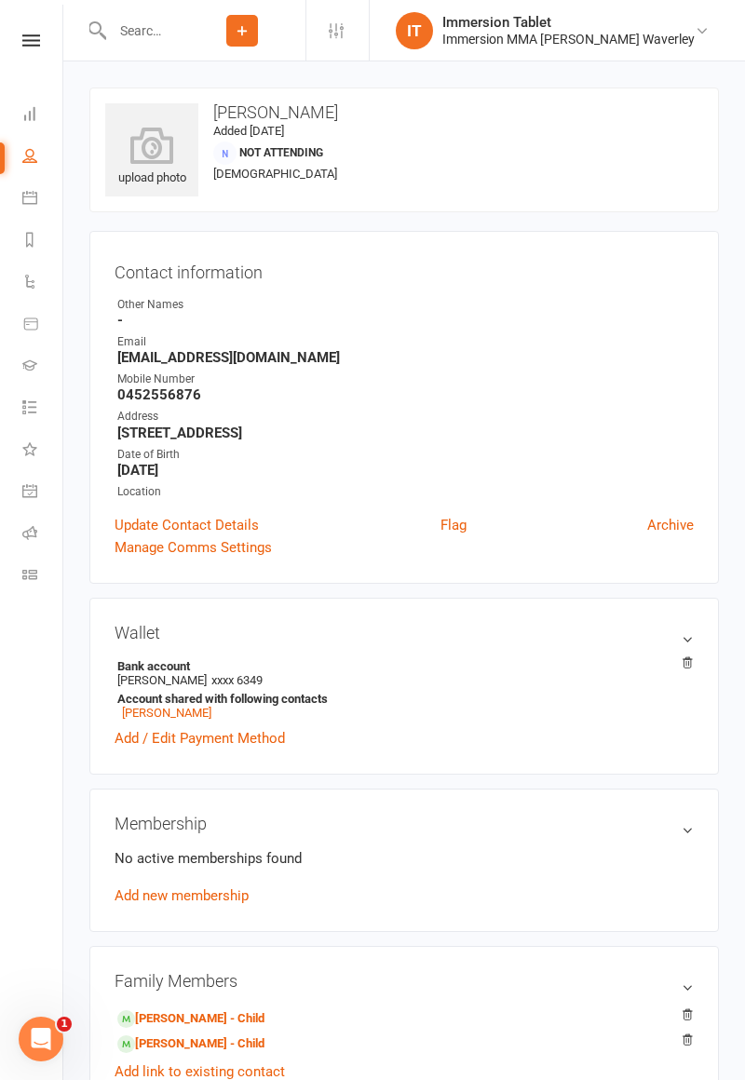
click at [179, 26] on input "text" at bounding box center [142, 31] width 73 height 26
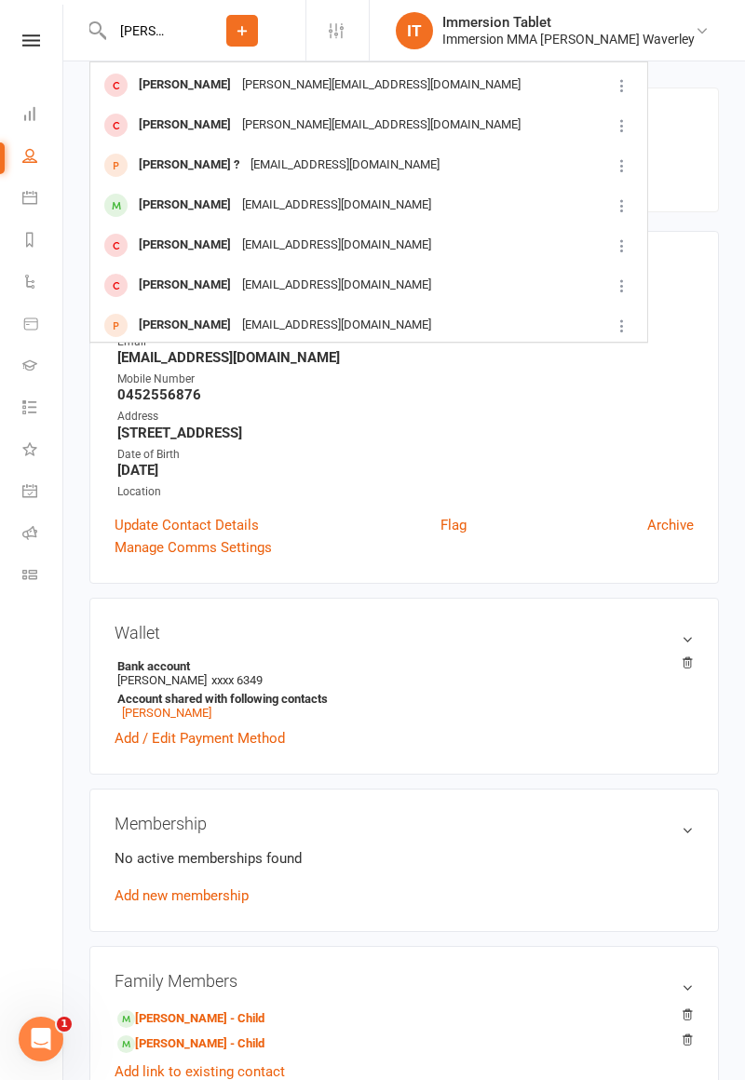
scroll to position [281, 0]
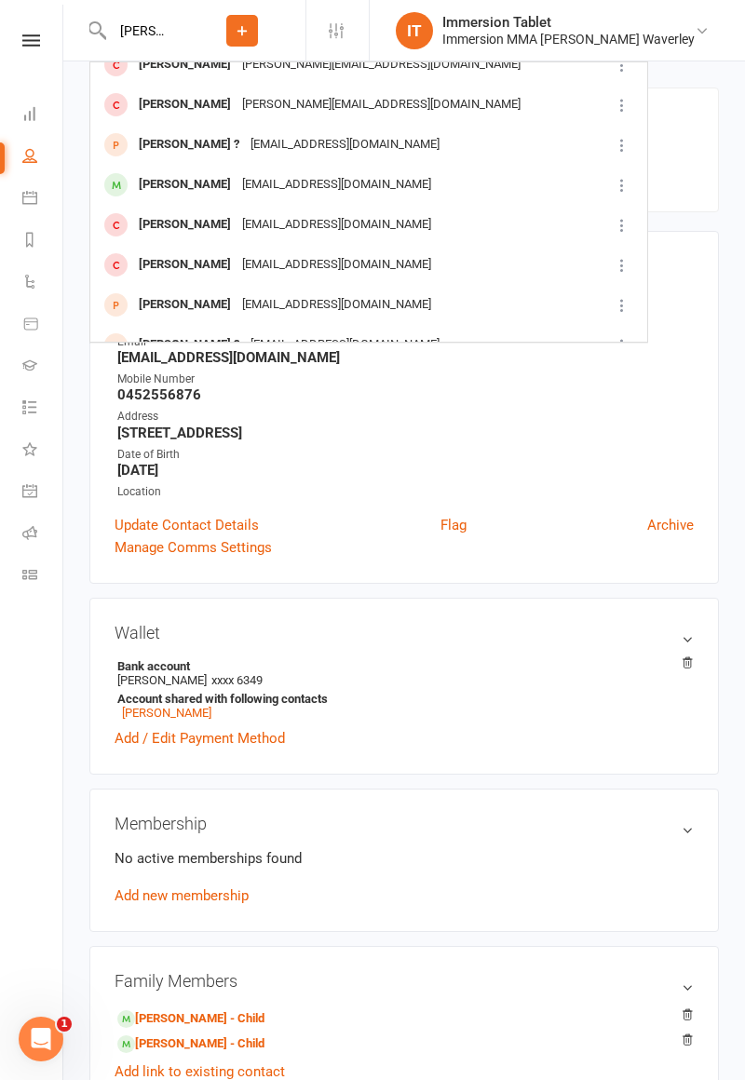
type input "[PERSON_NAME]"
click at [548, 409] on div "Address" at bounding box center [405, 417] width 577 height 18
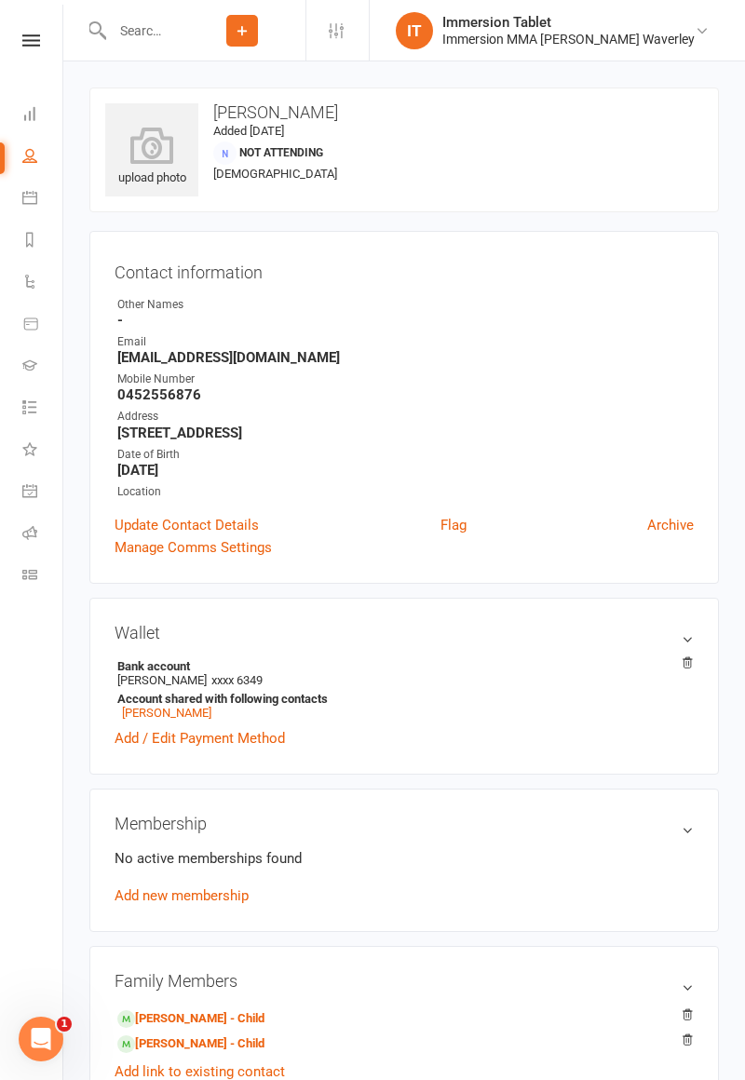
click at [29, 43] on icon at bounding box center [31, 40] width 18 height 12
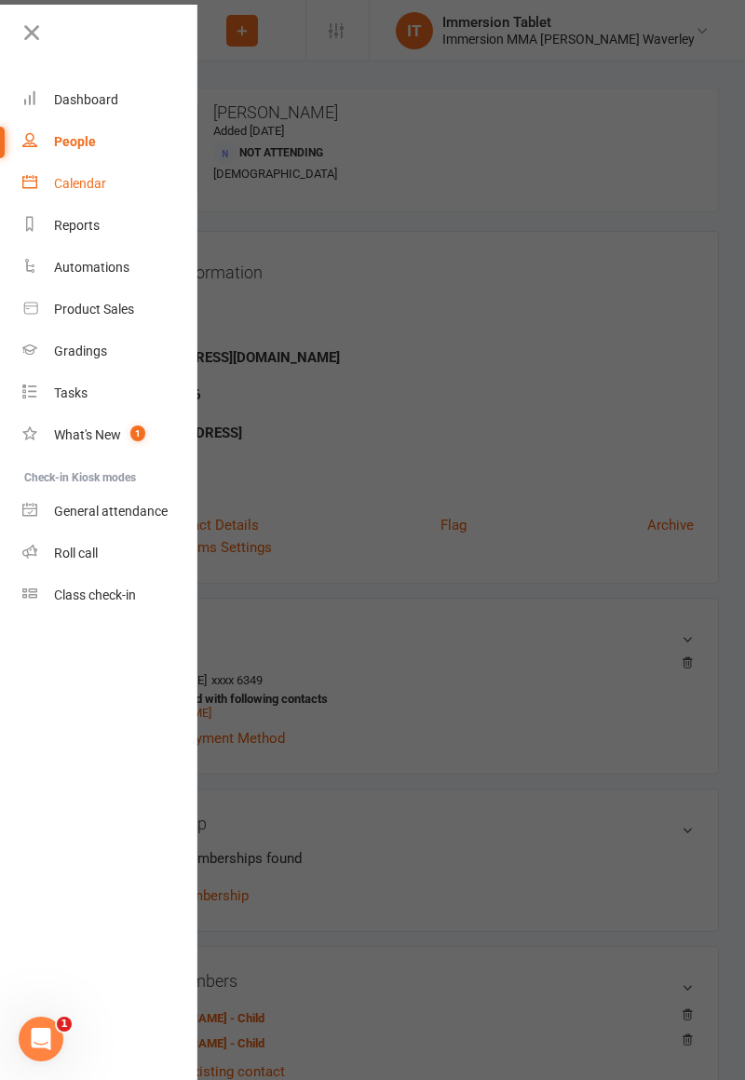
click at [98, 188] on div "Calendar" at bounding box center [80, 183] width 52 height 15
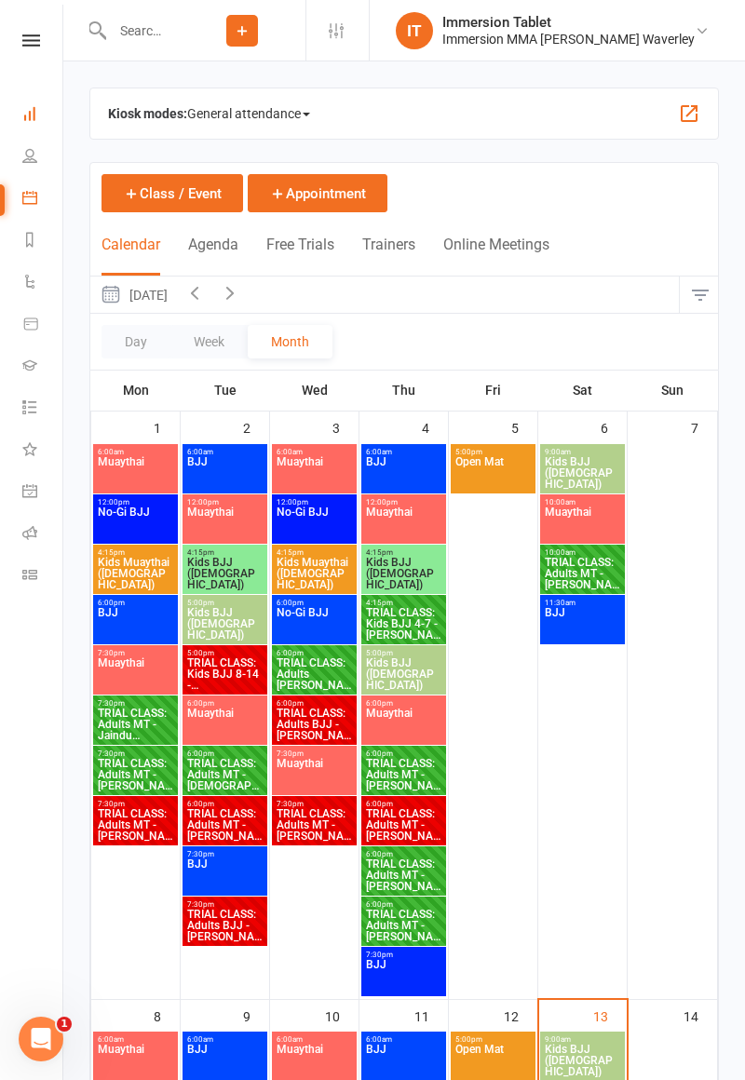
click at [32, 116] on icon at bounding box center [29, 113] width 15 height 15
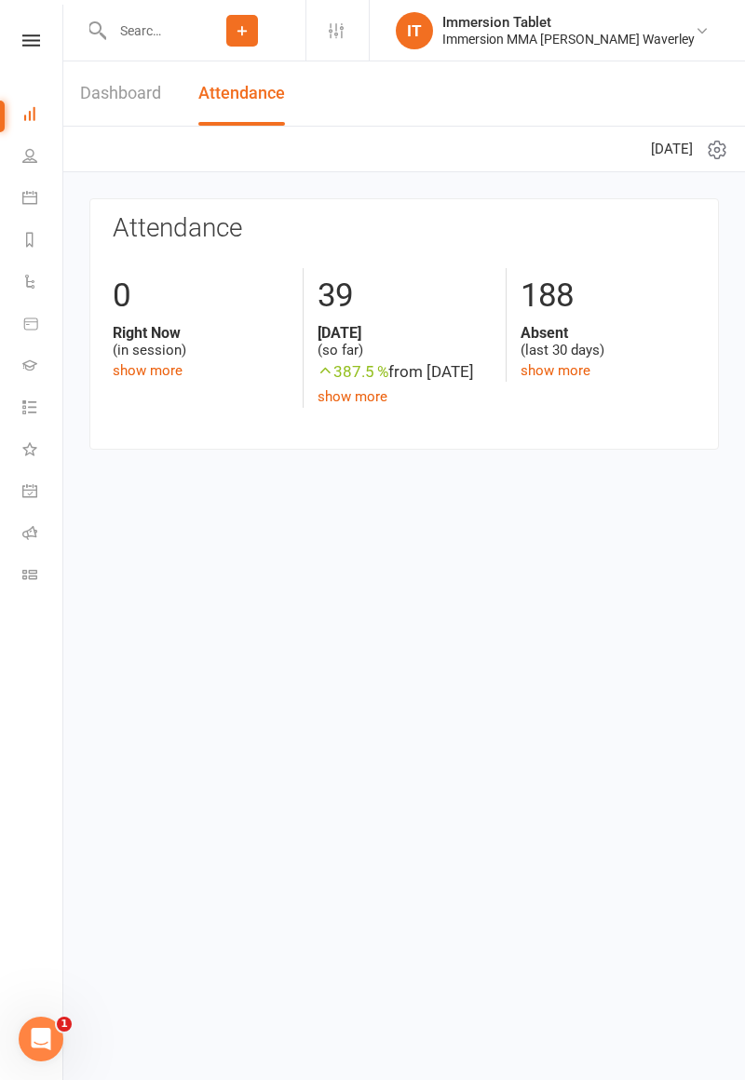
click at [179, 41] on input "text" at bounding box center [142, 31] width 73 height 26
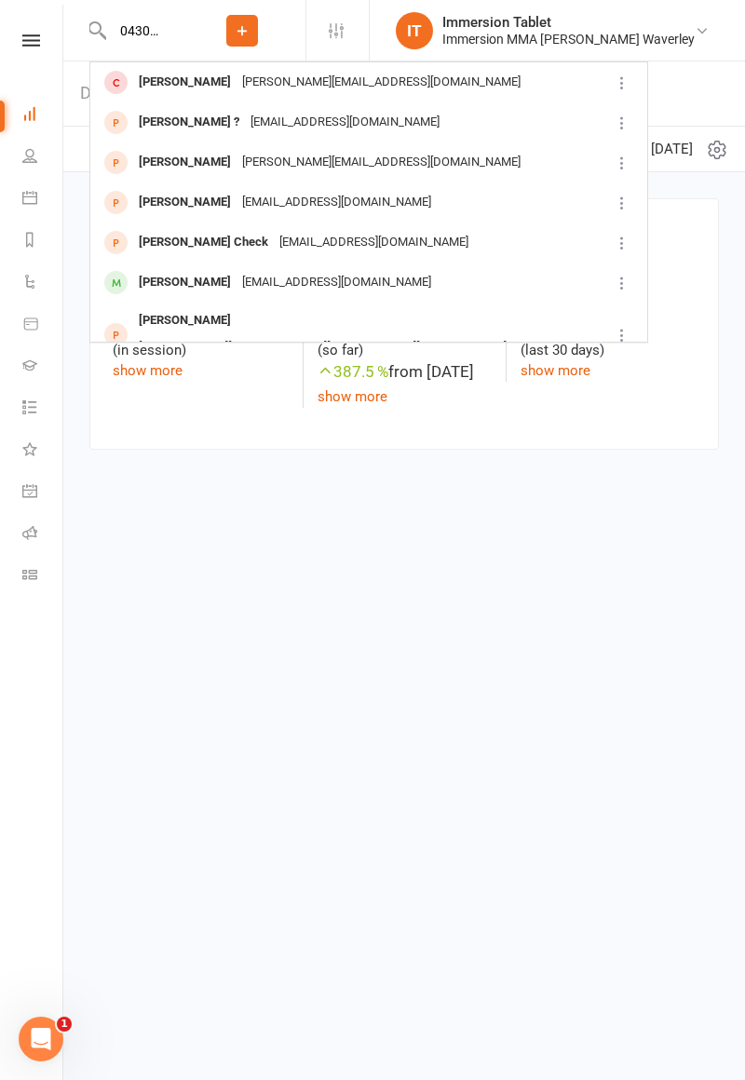
type input "0430455445"
click at [287, 75] on div "[PERSON_NAME][EMAIL_ADDRESS][DOMAIN_NAME]" at bounding box center [382, 82] width 290 height 27
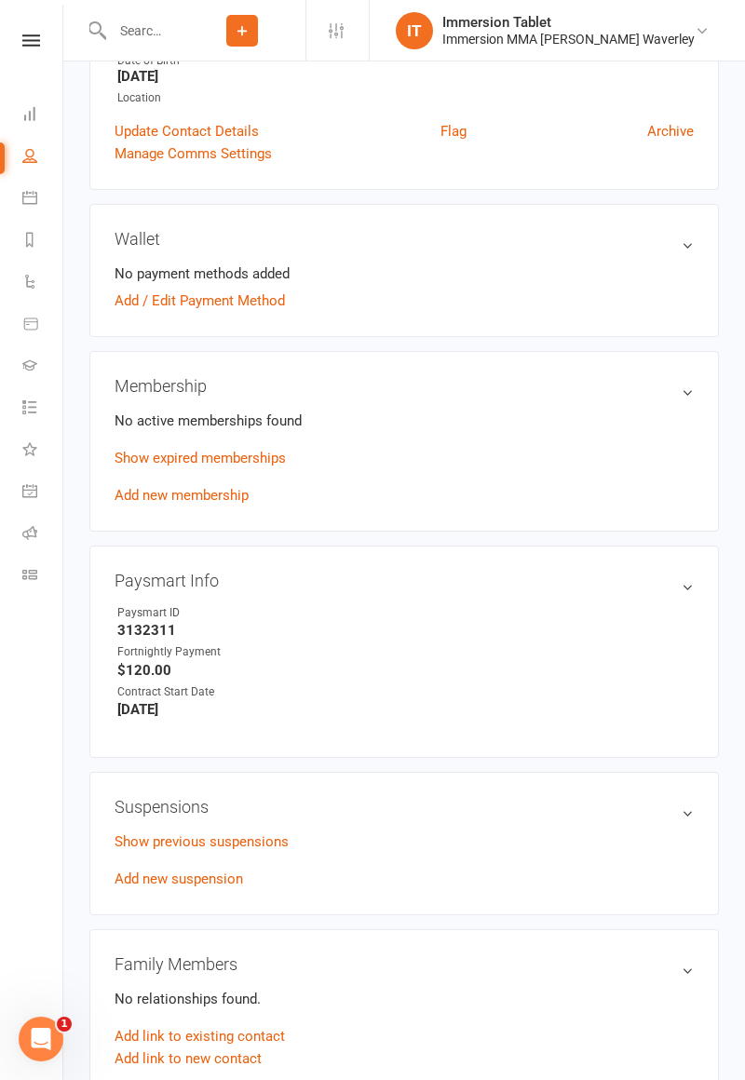
scroll to position [400, 0]
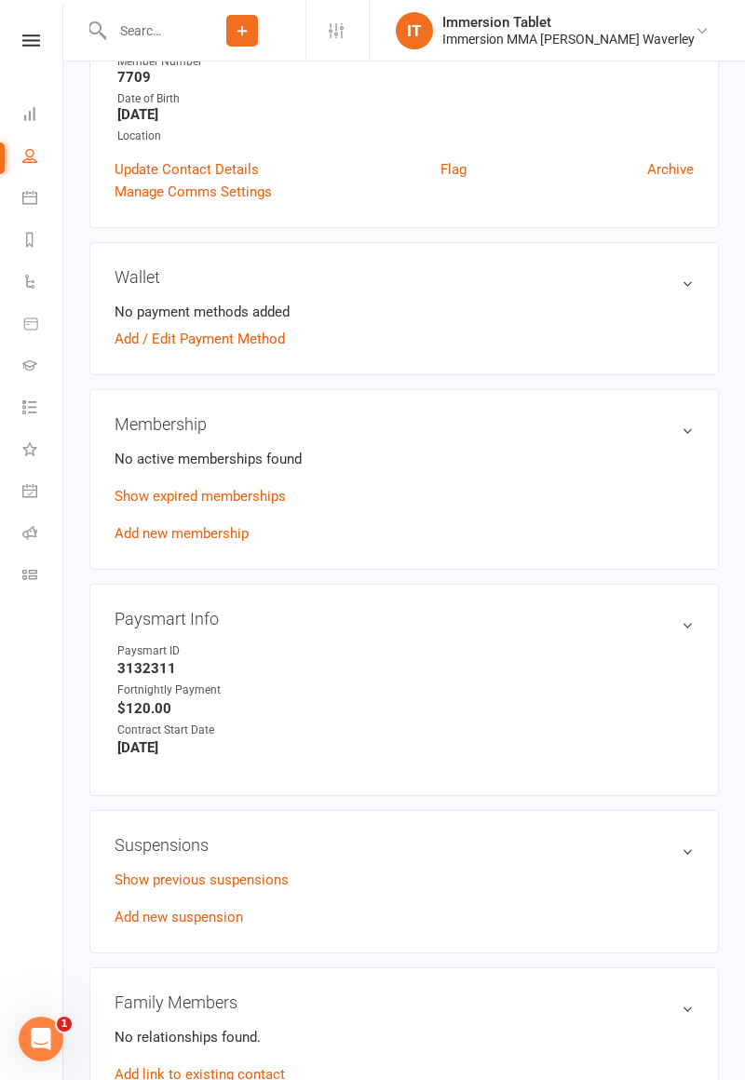
click at [269, 495] on link "Show expired memberships" at bounding box center [200, 496] width 171 height 17
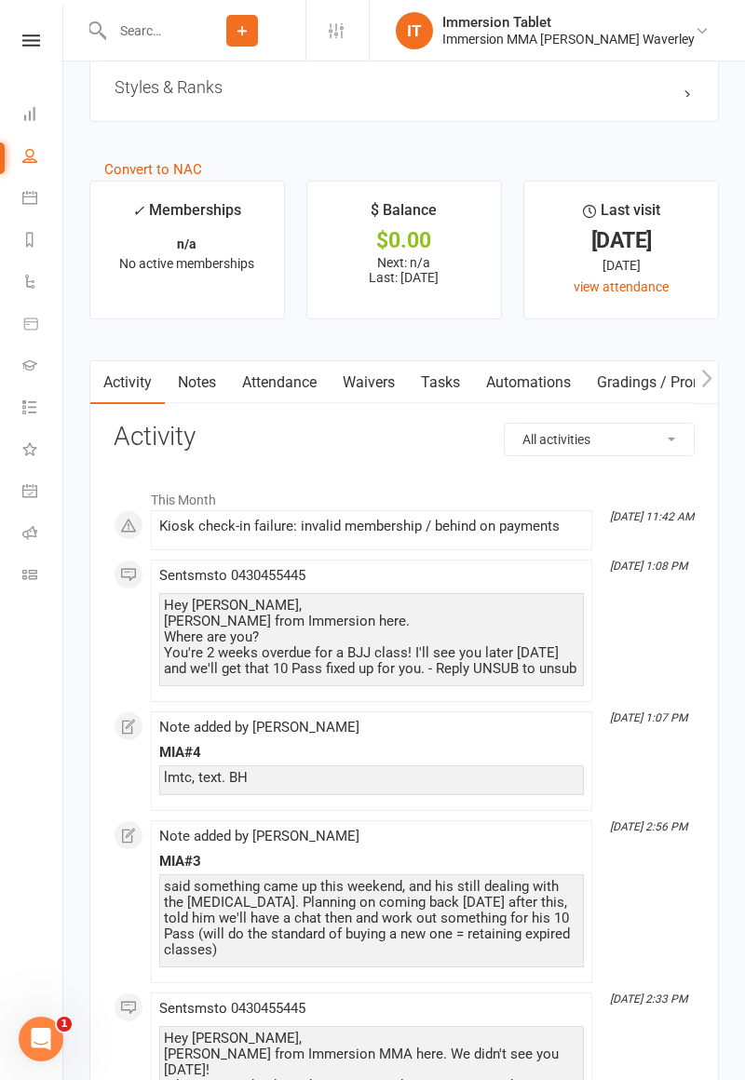
scroll to position [2130, 0]
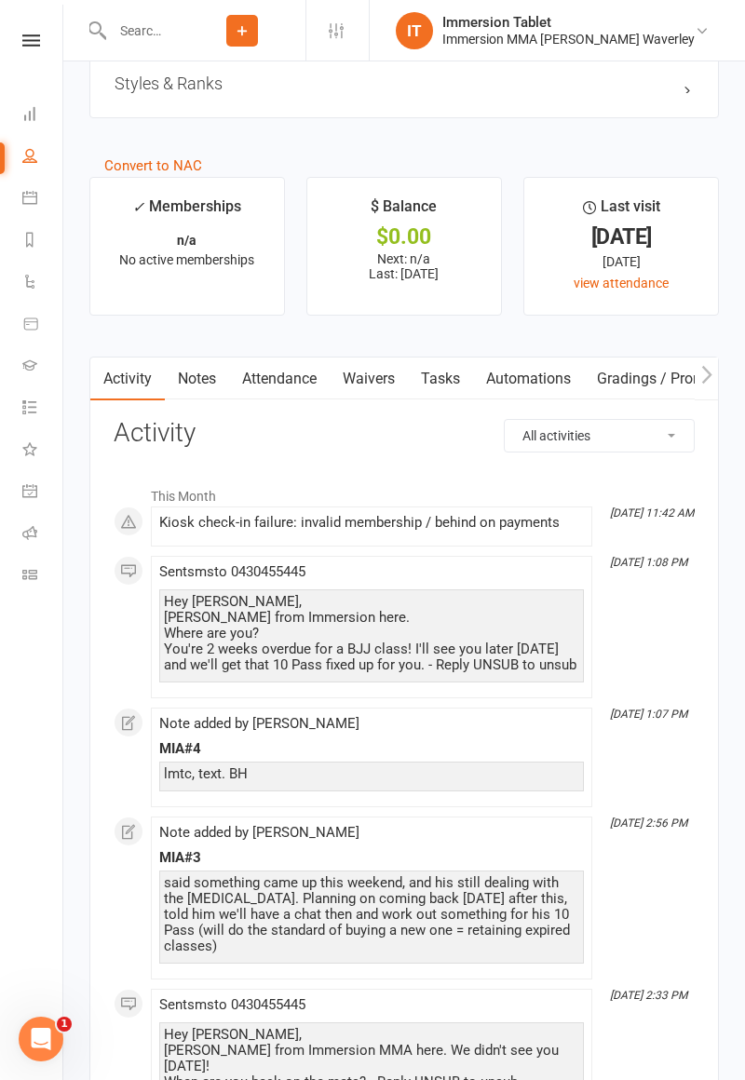
click at [385, 370] on link "Waivers" at bounding box center [369, 379] width 78 height 43
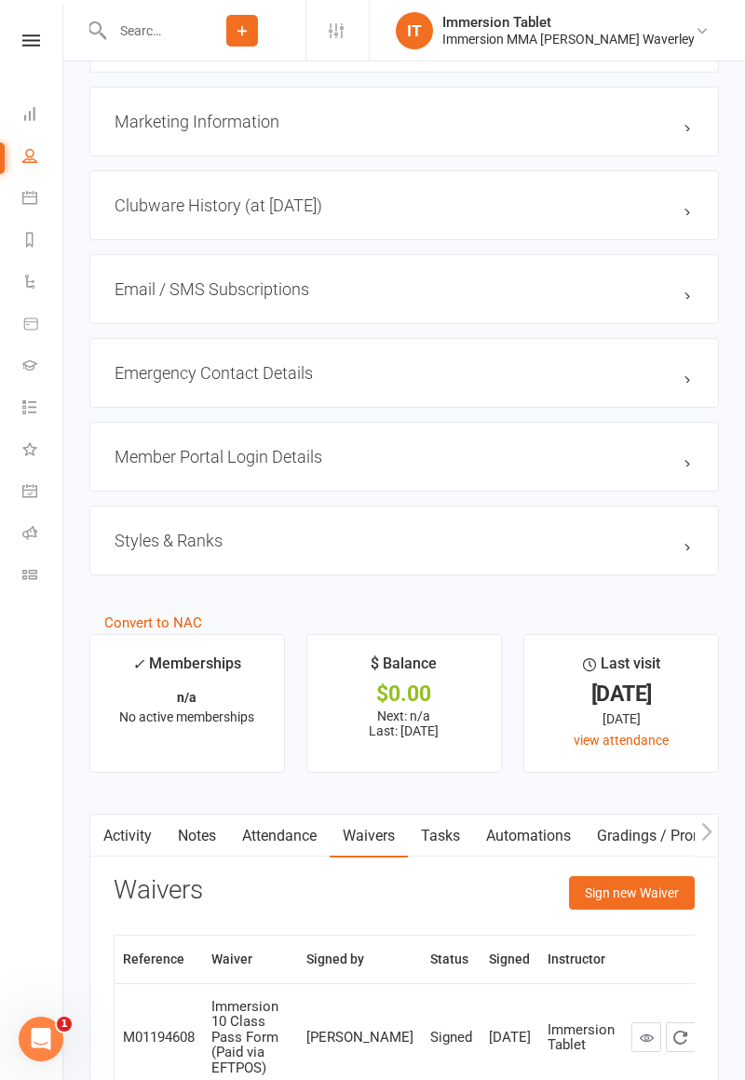
scroll to position [1949, 0]
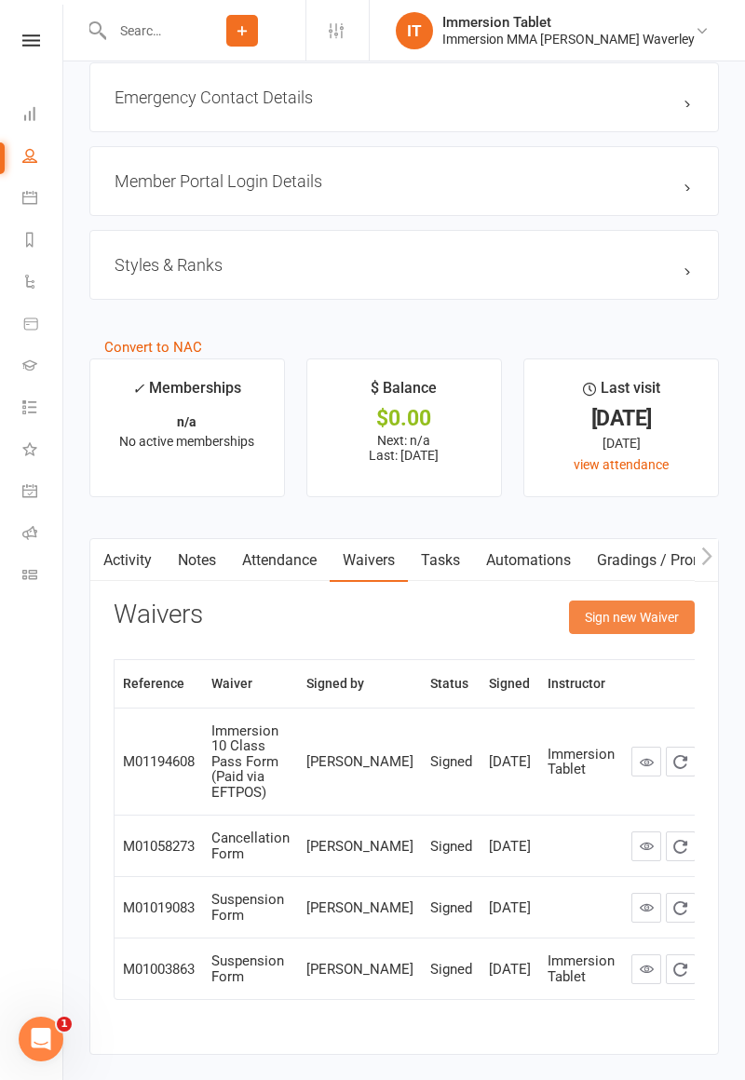
click at [633, 610] on button "Sign new Waiver" at bounding box center [632, 618] width 126 height 34
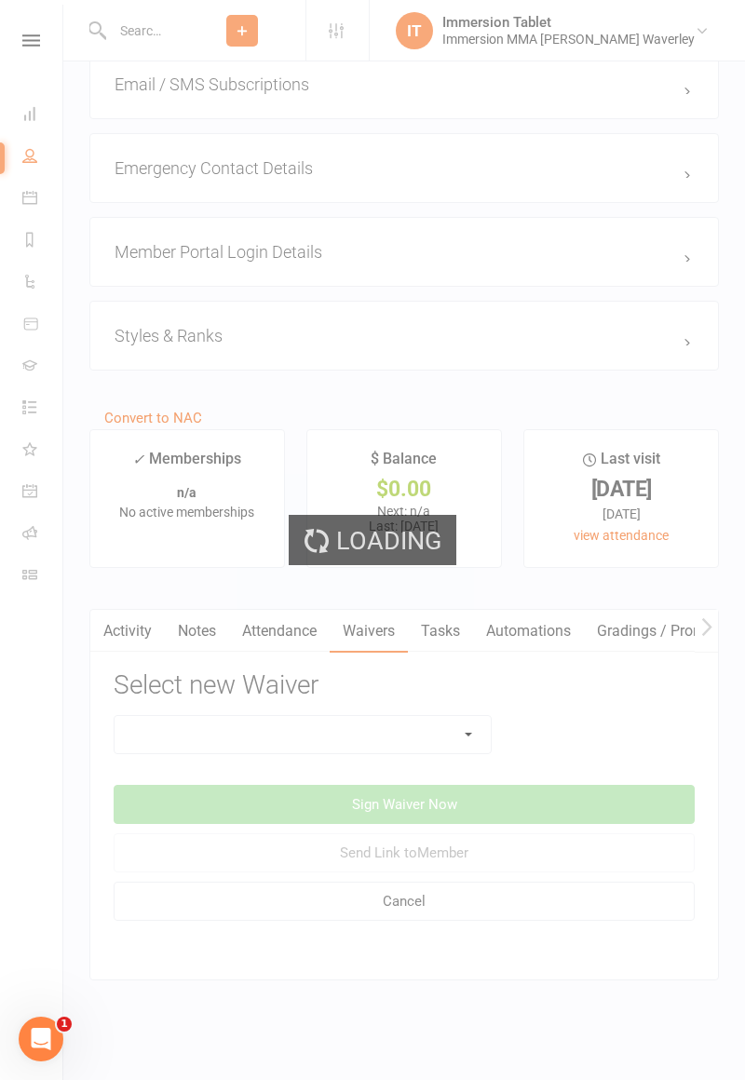
scroll to position [1771, 0]
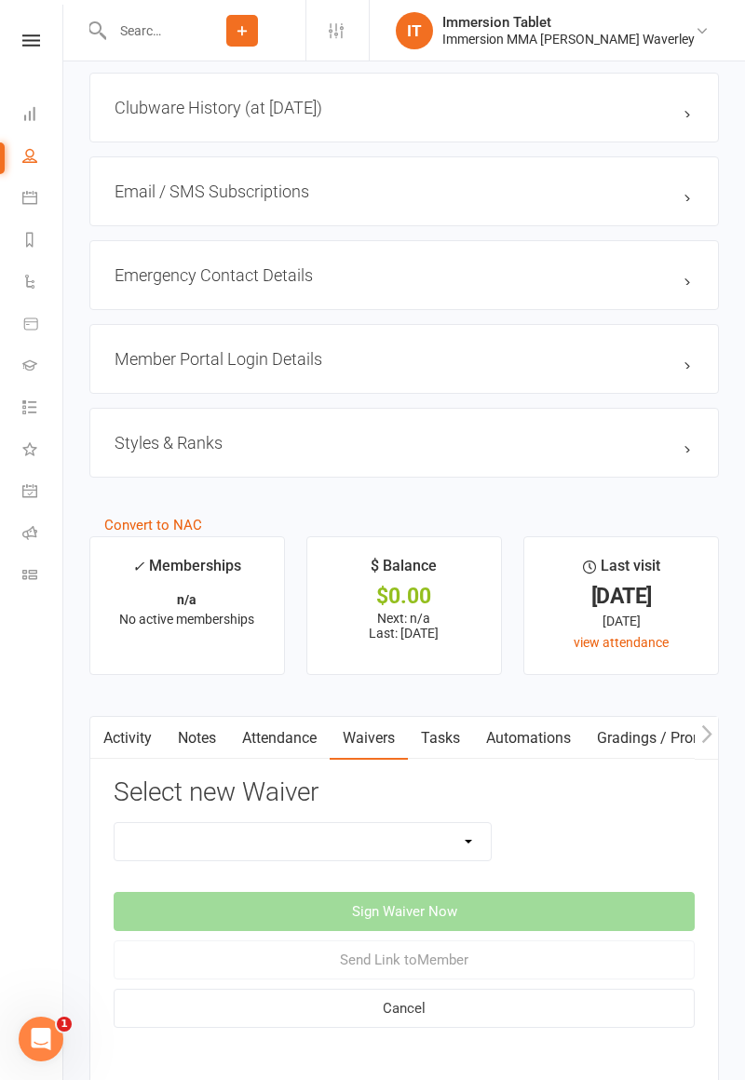
click at [414, 839] on select "Cancellation Form Immersion 10 Class Pass Form Immersion 10 Class Pass Form (Pa…" at bounding box center [303, 841] width 376 height 37
select select "10671"
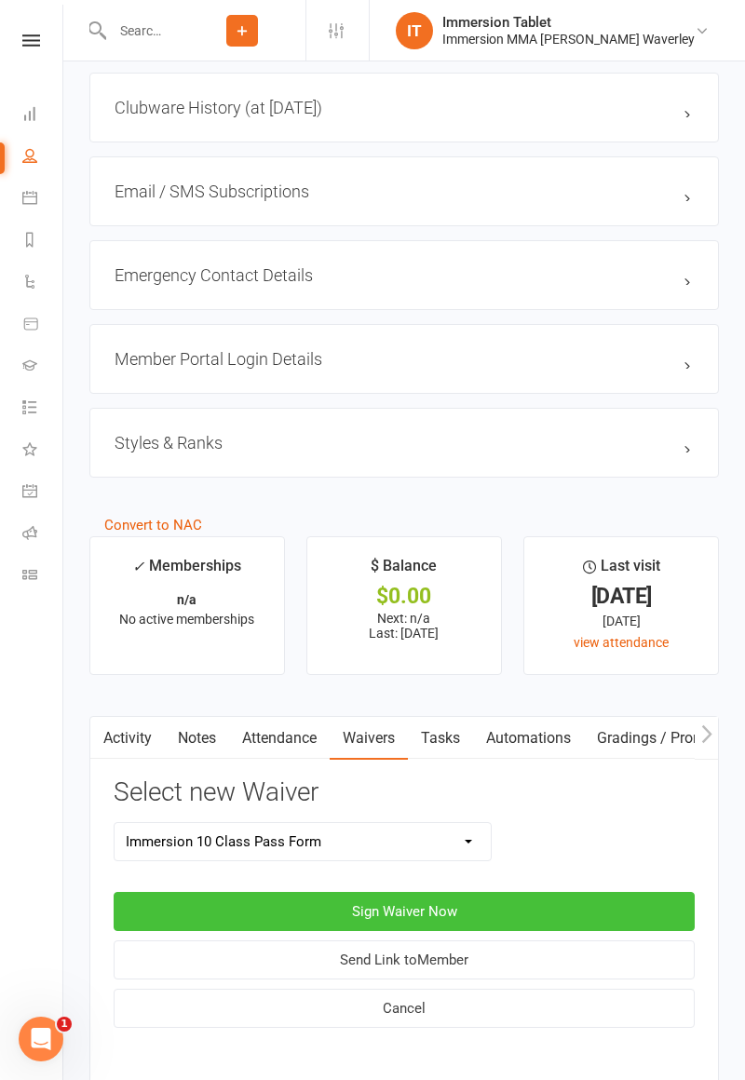
click at [461, 911] on button "Sign Waiver Now" at bounding box center [404, 911] width 581 height 39
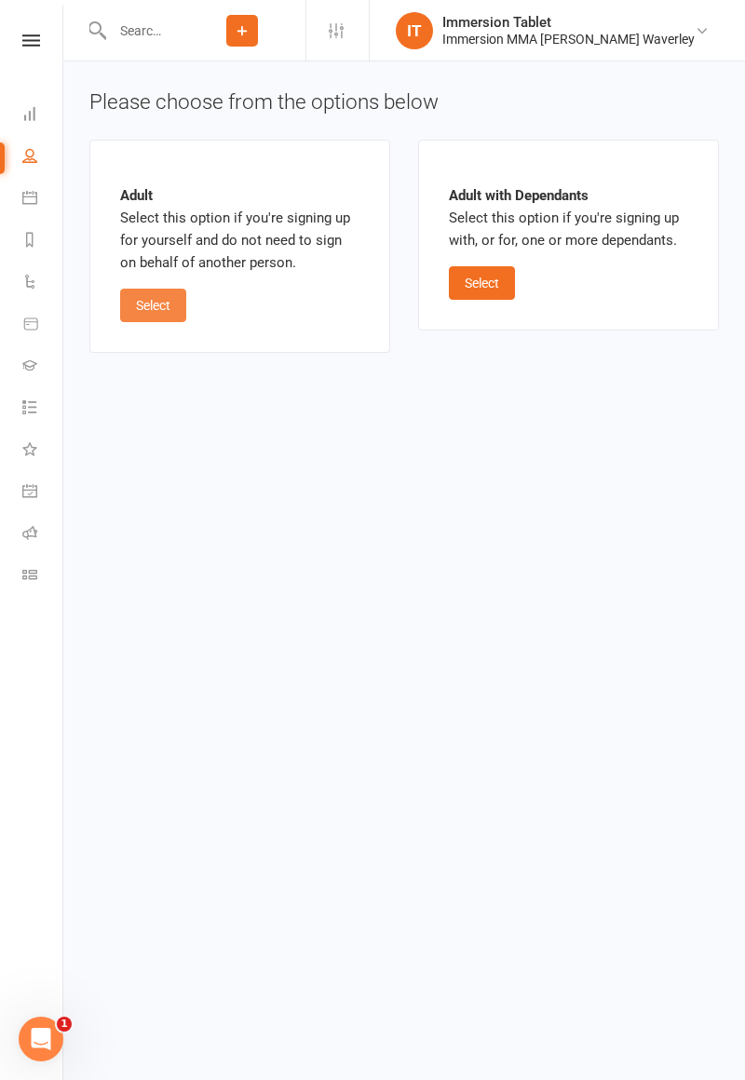
click at [146, 306] on button "Select" at bounding box center [153, 306] width 66 height 34
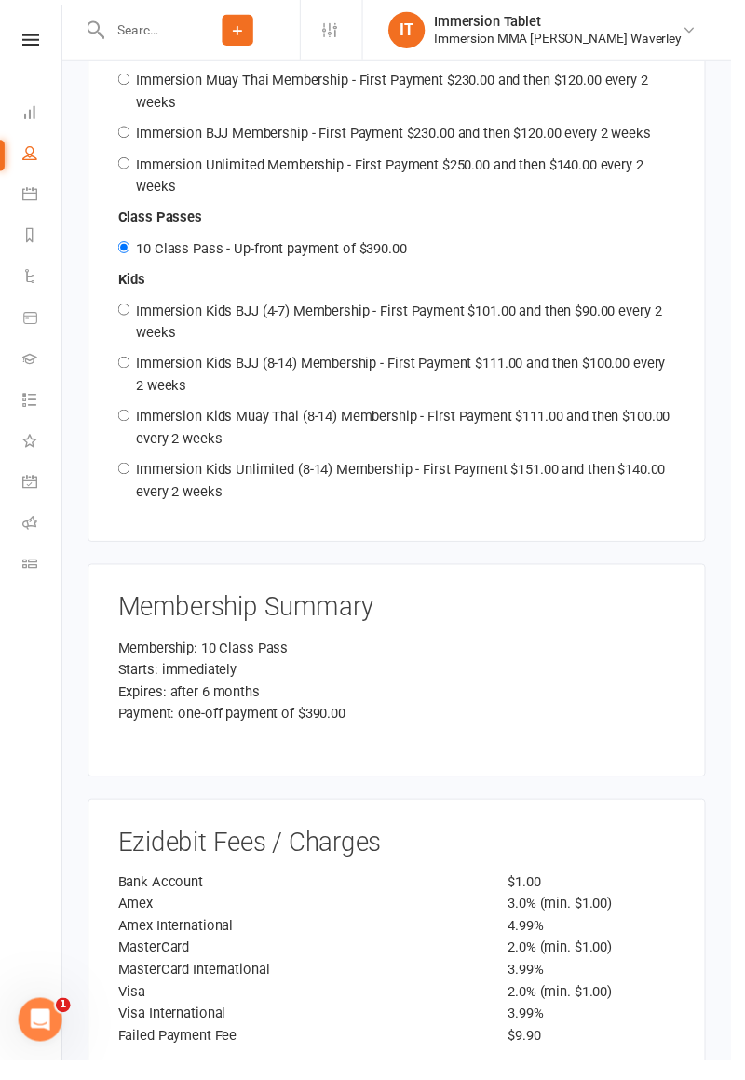
scroll to position [2182, 0]
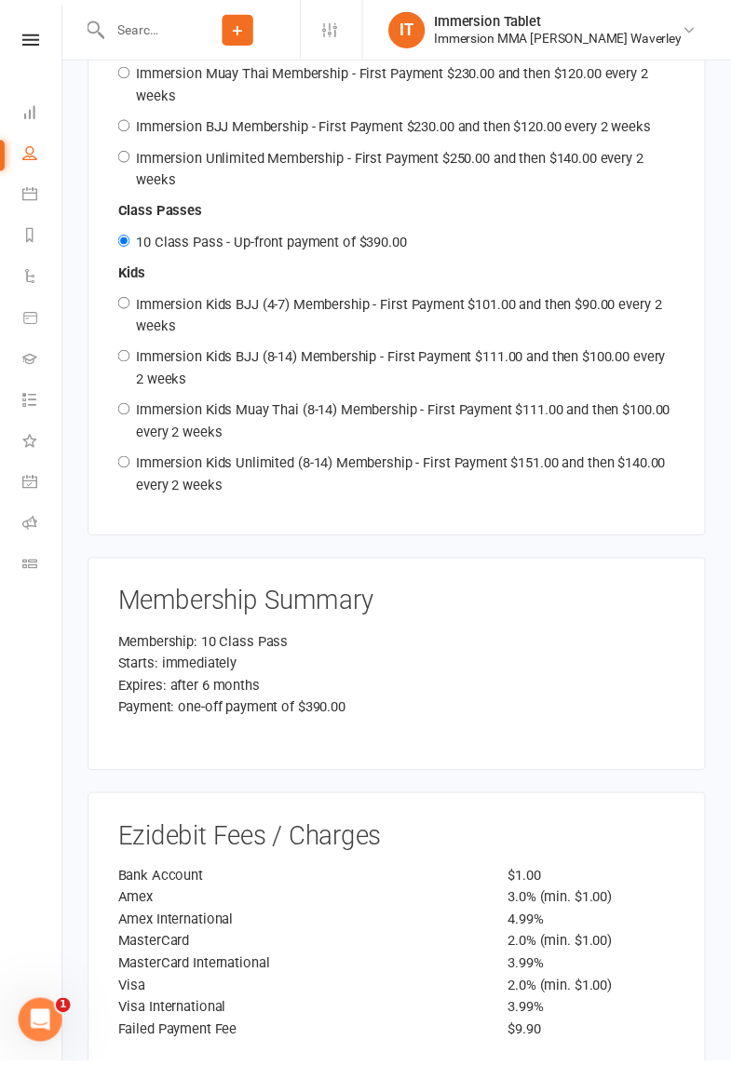
click at [186, 665] on div "Starts: immediately" at bounding box center [404, 676] width 568 height 22
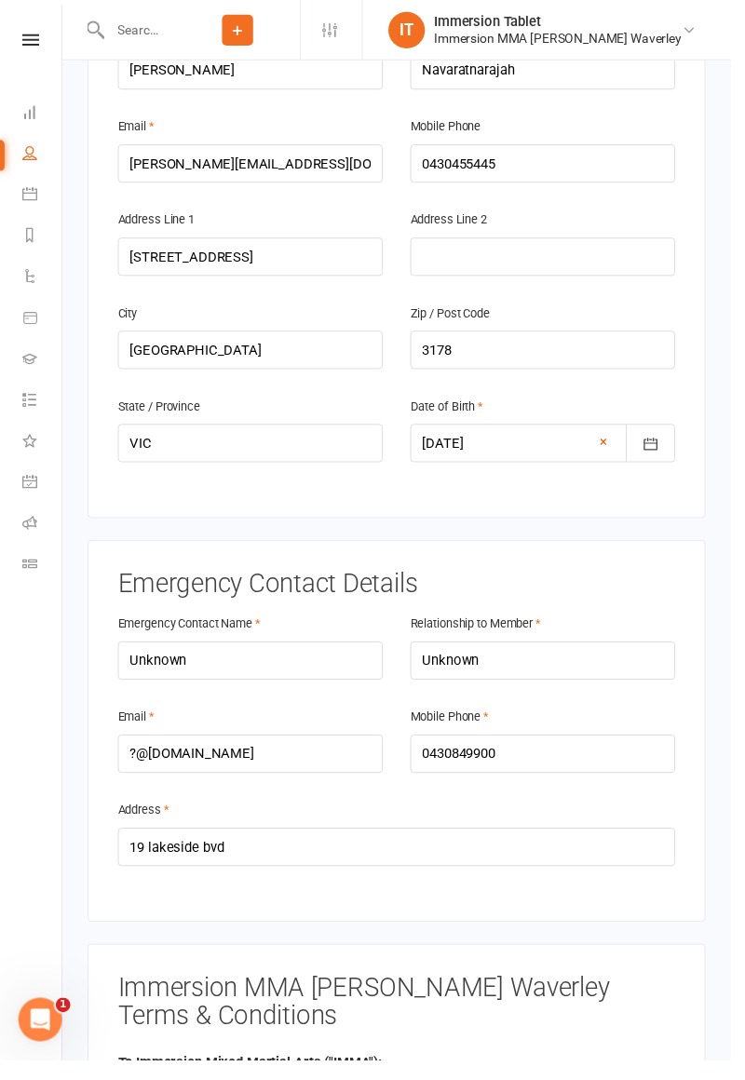
scroll to position [496, 0]
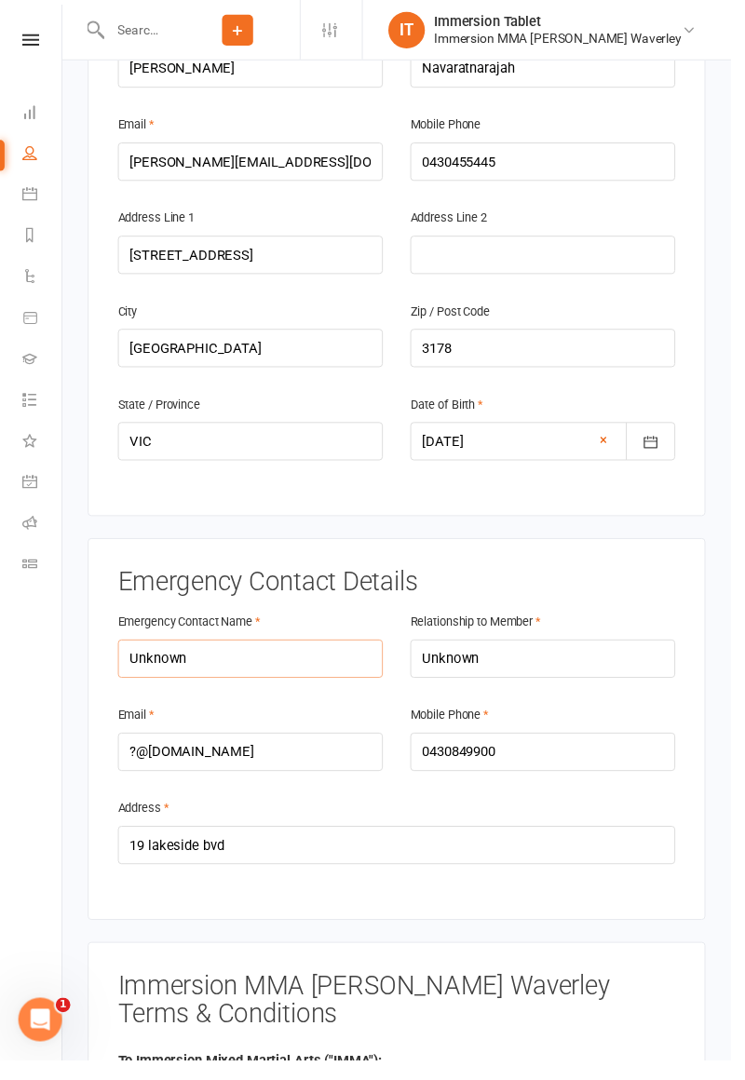
click at [323, 652] on input "Unknown" at bounding box center [255, 671] width 270 height 39
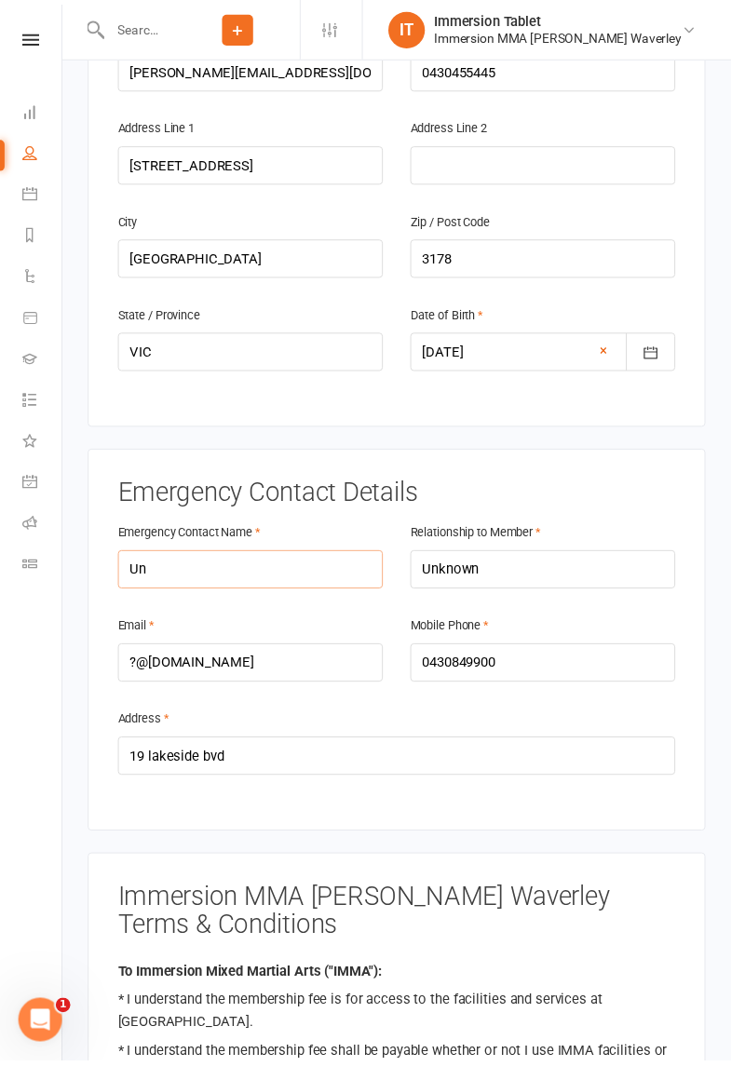
type input "U"
type input "Jilska"
click at [644, 561] on input "Unknown" at bounding box center [553, 580] width 270 height 39
click at [604, 557] on div "Relationship to Member Unknown" at bounding box center [553, 578] width 298 height 95
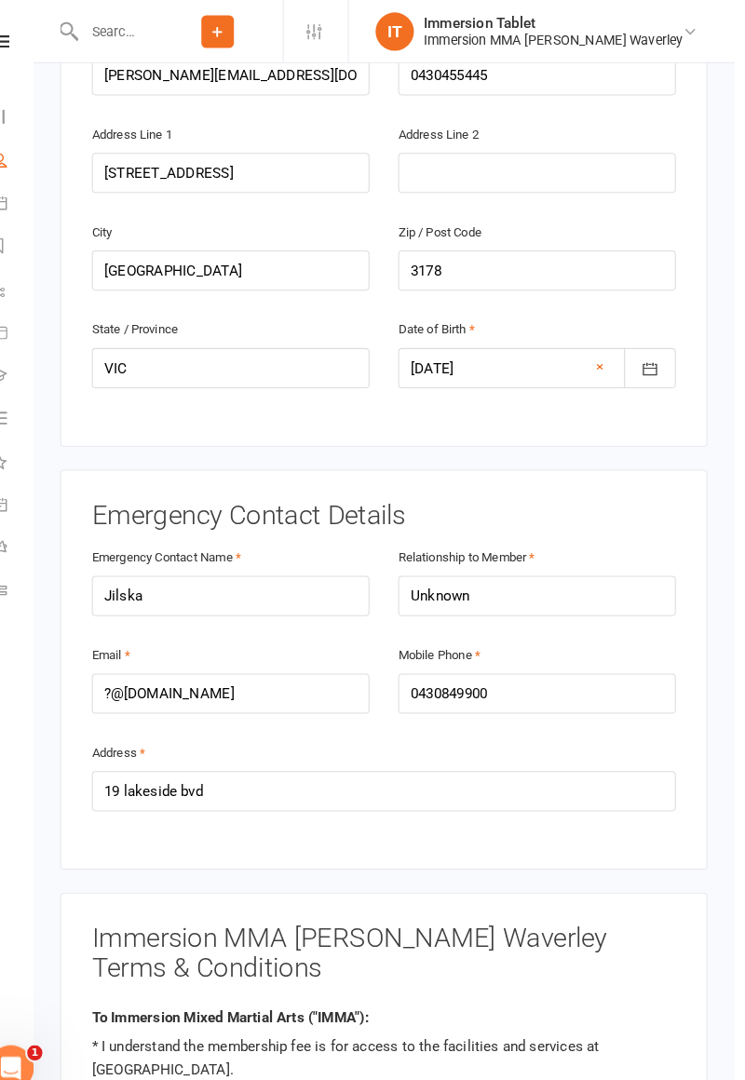
scroll to position [585, 0]
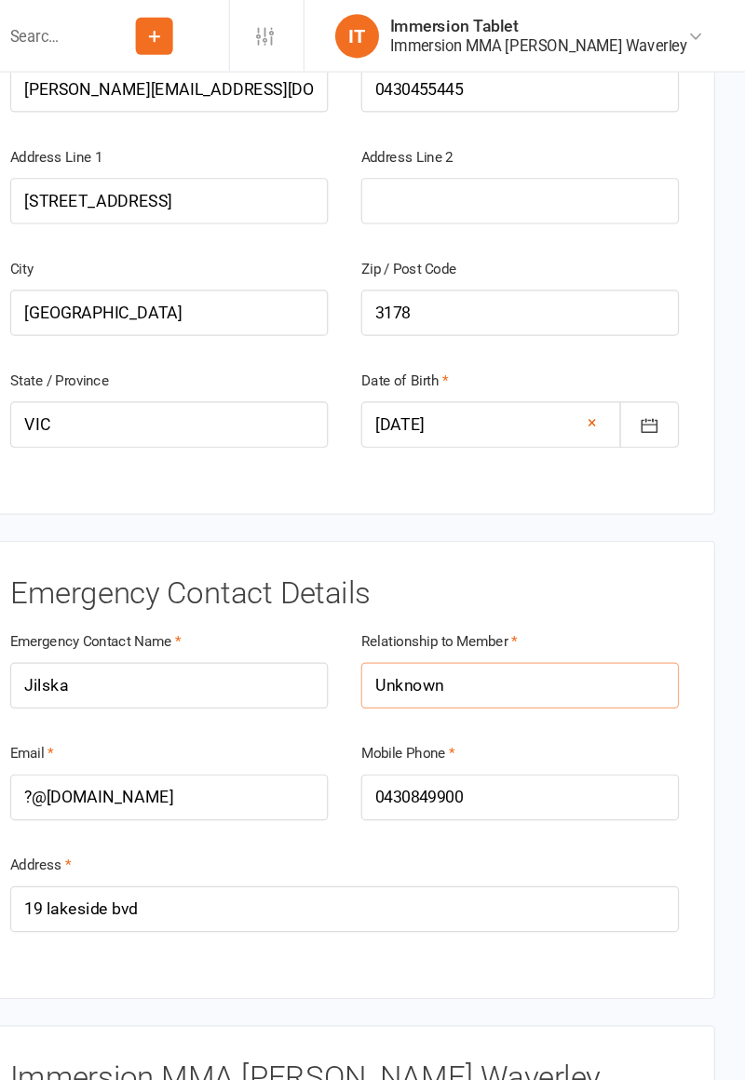
click at [574, 563] on input "Unknown" at bounding box center [553, 582] width 270 height 39
type input "U"
type input "Mother"
click at [704, 543] on div "Emergency Contact Details Emergency Contact Name Jilska Relationship to Member …" at bounding box center [404, 653] width 630 height 389
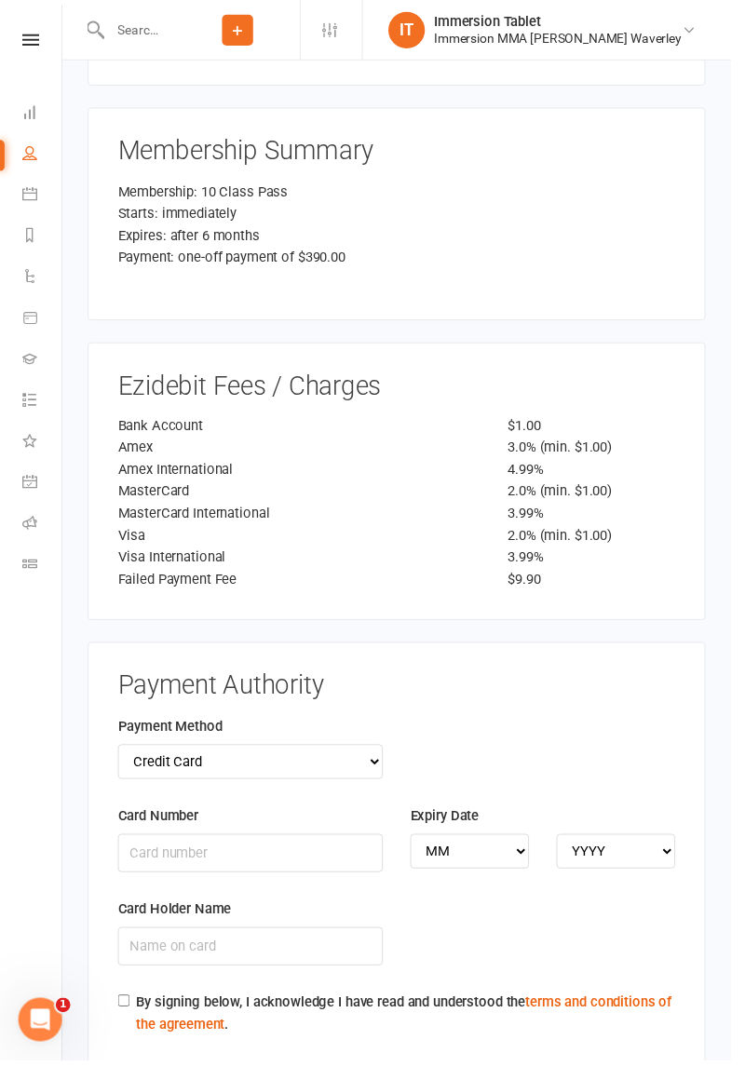
scroll to position [2643, 0]
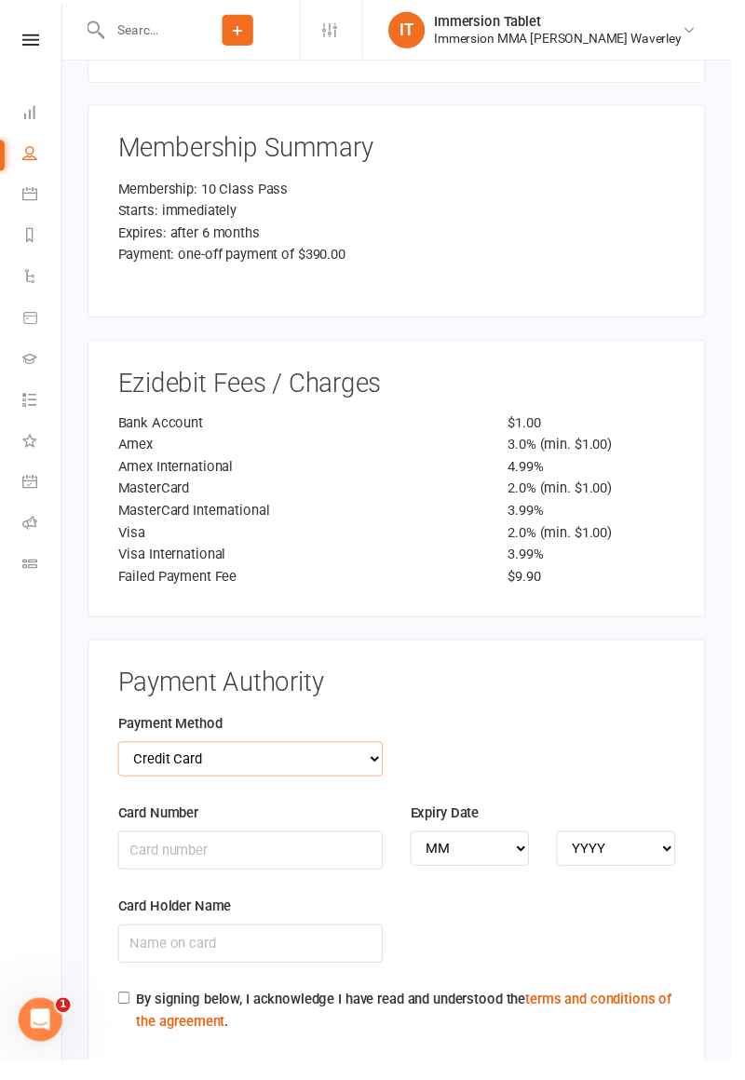
click at [141, 756] on select "Credit Card Bank Account" at bounding box center [255, 773] width 270 height 35
select select "bank_account"
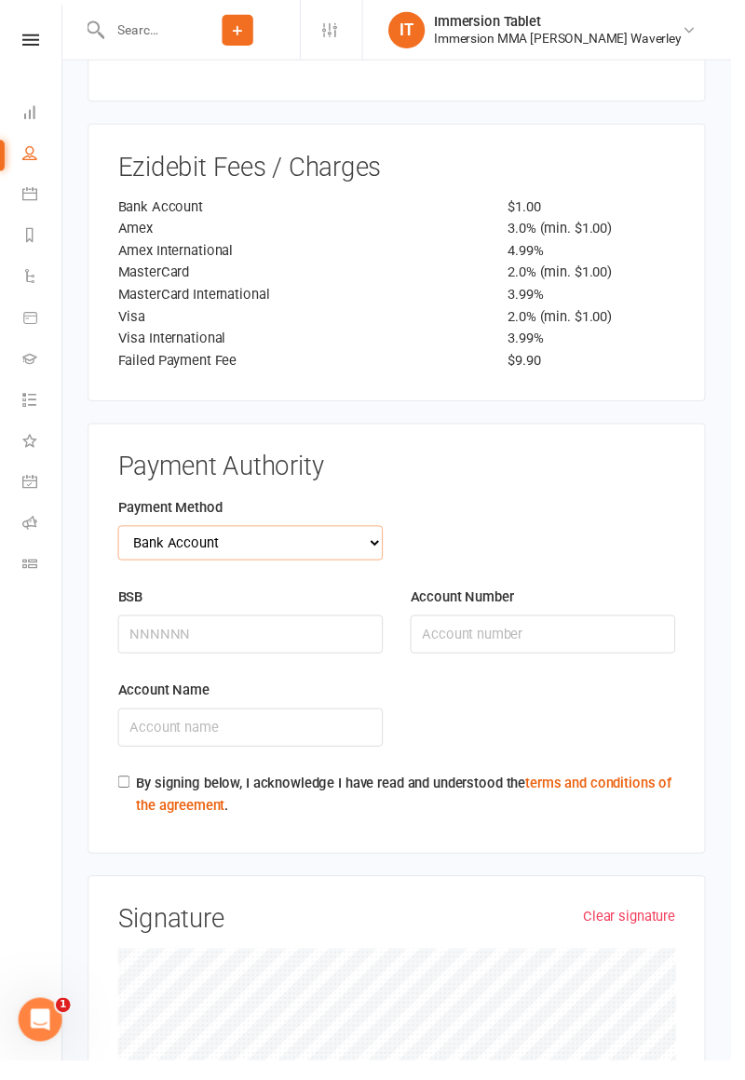
scroll to position [2863, 0]
click at [339, 628] on input "BSB" at bounding box center [255, 647] width 270 height 39
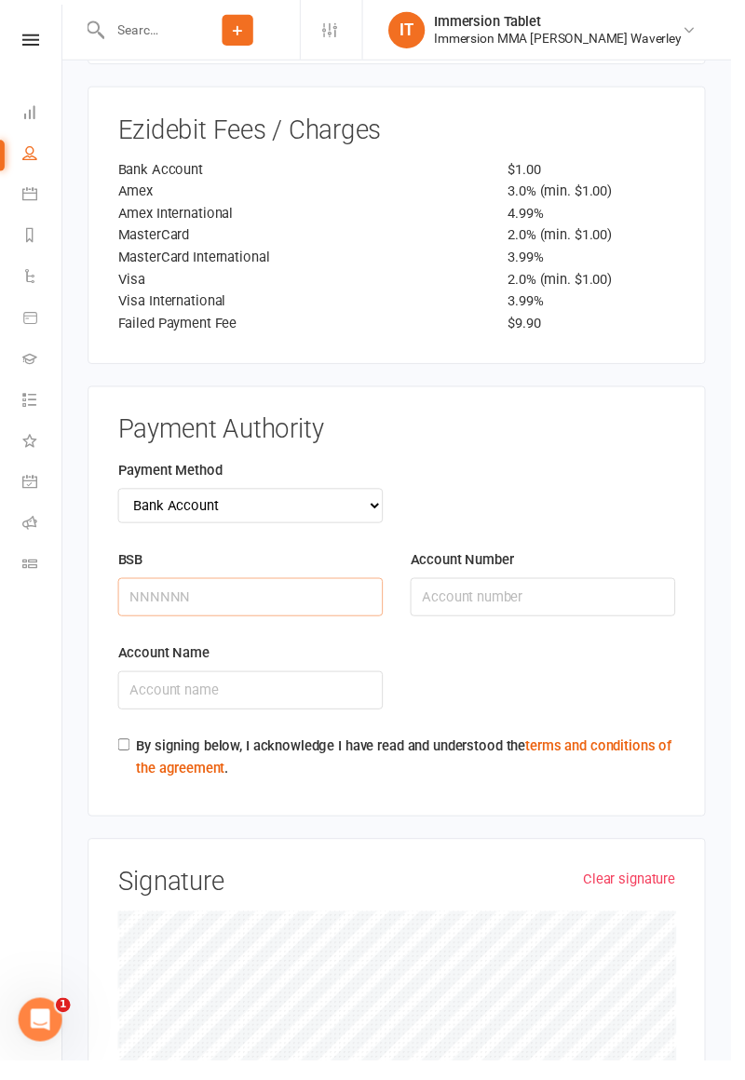
scroll to position [2955, 0]
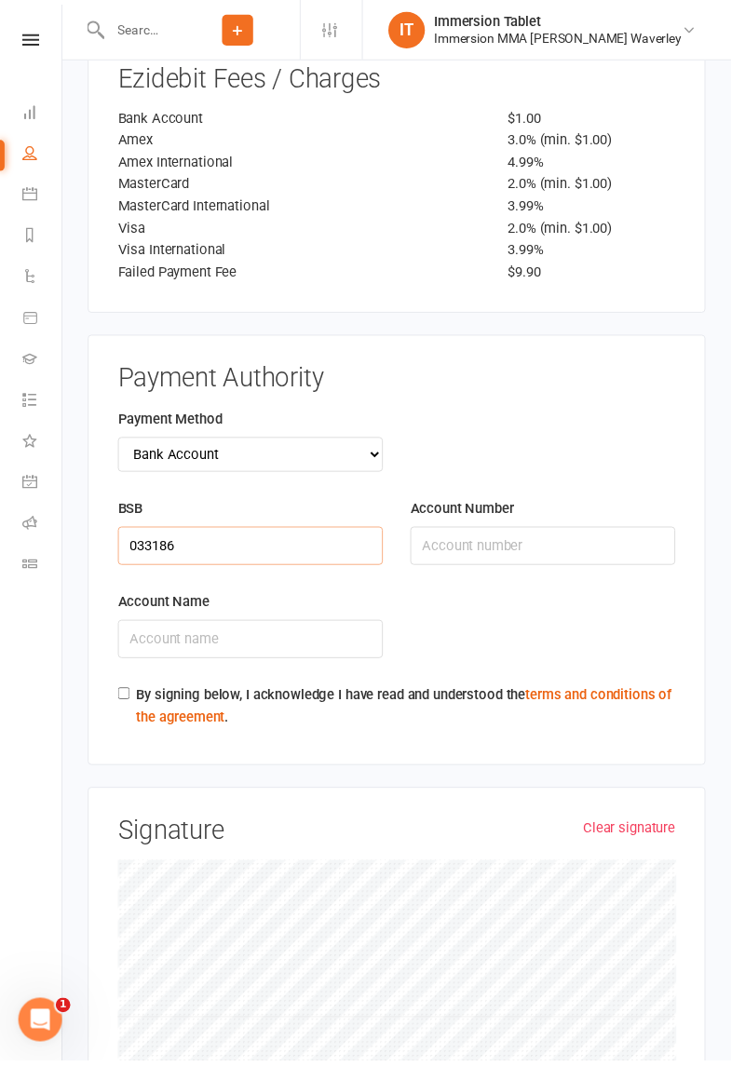
type input "033186"
click at [537, 537] on input "Account Number" at bounding box center [553, 556] width 270 height 39
type input "/"
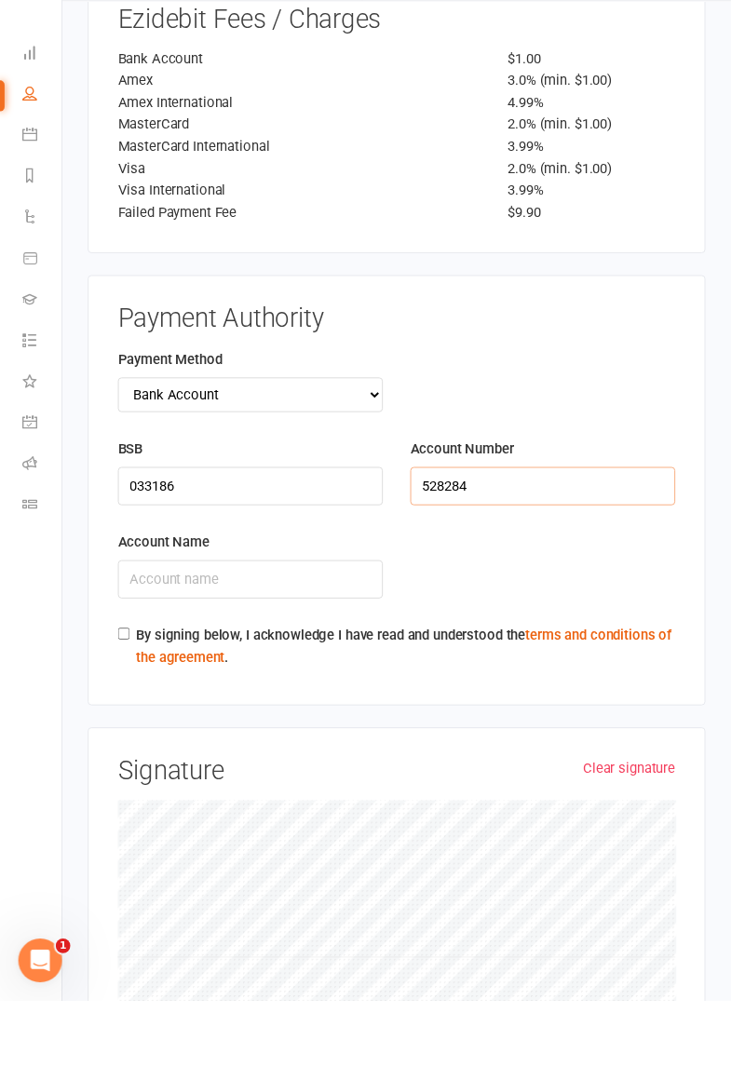
type input "528284"
click at [136, 632] on input "Account Name" at bounding box center [255, 651] width 270 height 39
click at [160, 632] on input "Account Name" at bounding box center [255, 651] width 270 height 39
type input "[PERSON_NAME]"
click at [542, 678] on div "Payment Authority Payment Method Credit Card Bank Account BSB [FINANCIAL_ID] Ac…" at bounding box center [404, 560] width 630 height 439
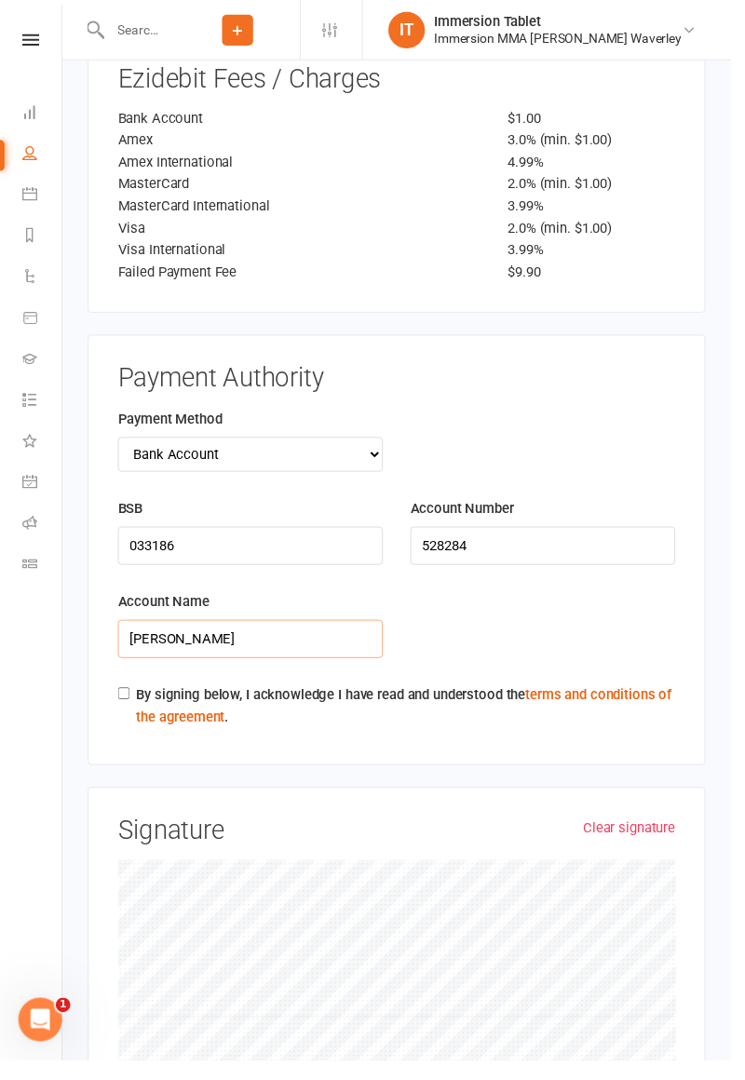
click at [132, 632] on input "[PERSON_NAME]" at bounding box center [255, 651] width 270 height 39
click at [125, 700] on input "By signing below, I acknowledge I have read and understood the terms and condit…" at bounding box center [126, 706] width 12 height 12
checkbox input "true"
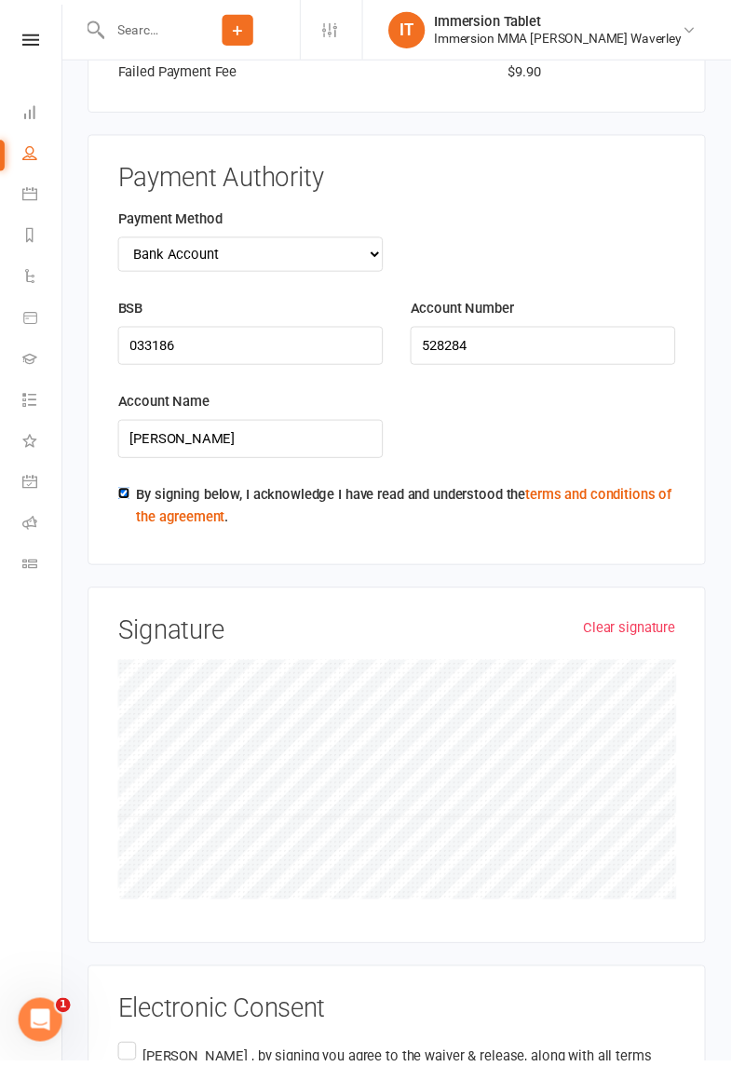
scroll to position [3191, 0]
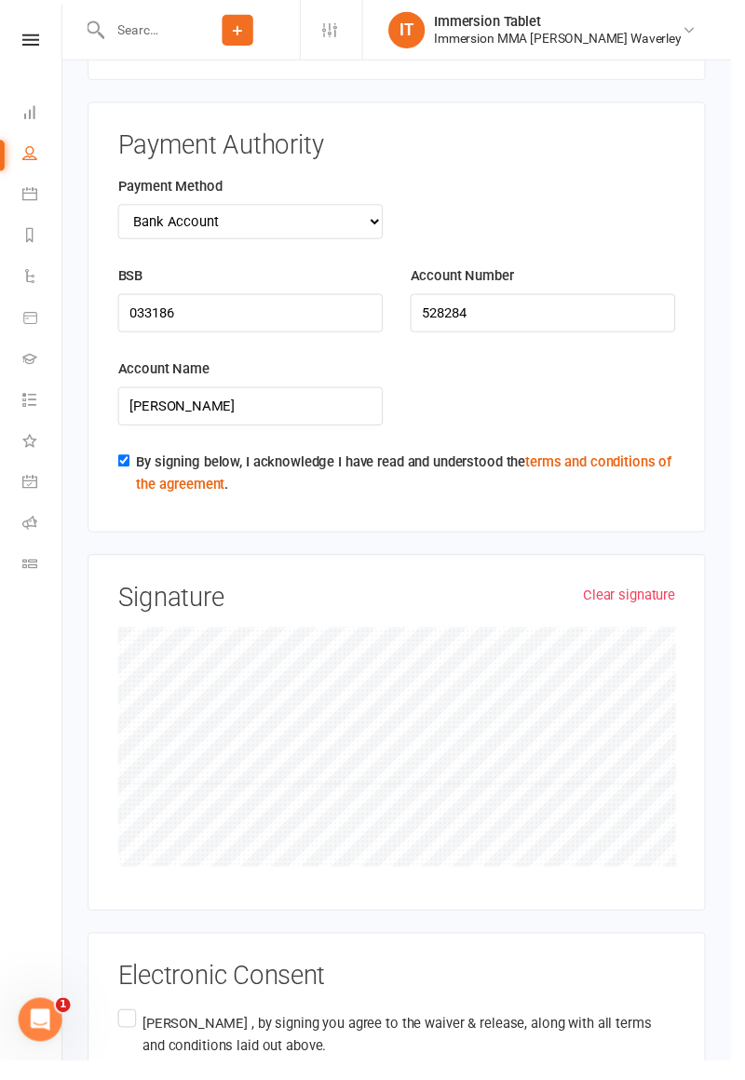
click at [173, 1033] on p "[PERSON_NAME] , by signing you agree to the waiver & release, along with all te…" at bounding box center [416, 1055] width 543 height 45
click at [132, 1026] on input "[PERSON_NAME] , by signing you agree to the waiver & release, along with all te…" at bounding box center [126, 1026] width 12 height 0
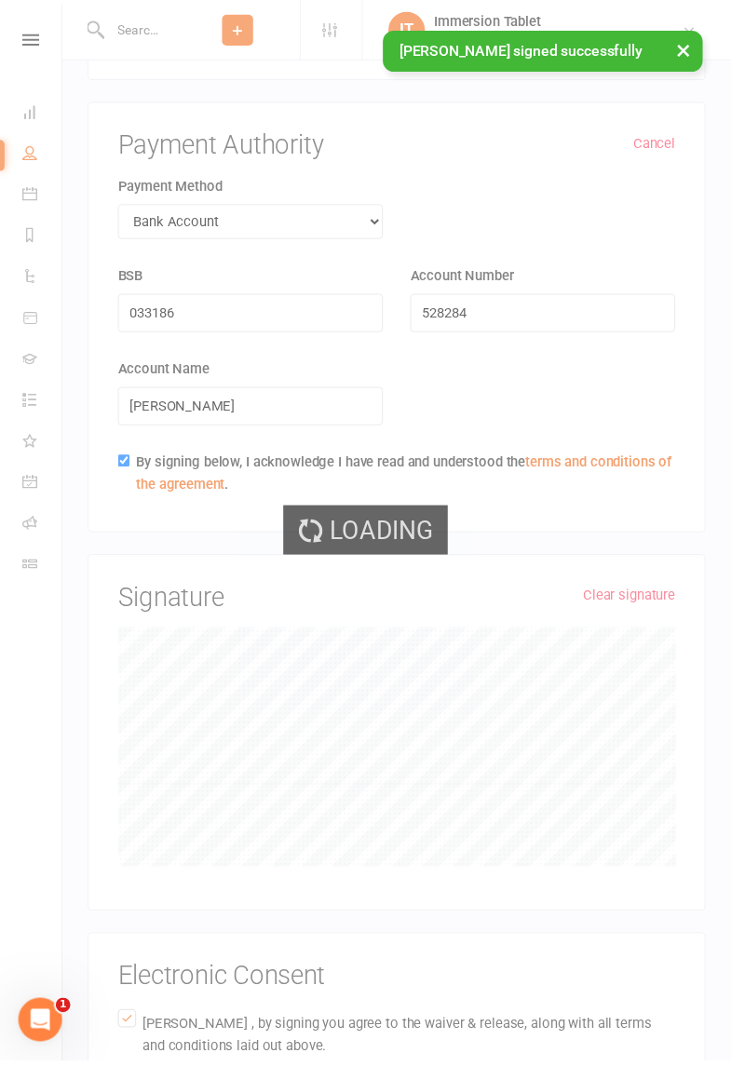
scroll to position [2644, 0]
